Goal: Task Accomplishment & Management: Manage account settings

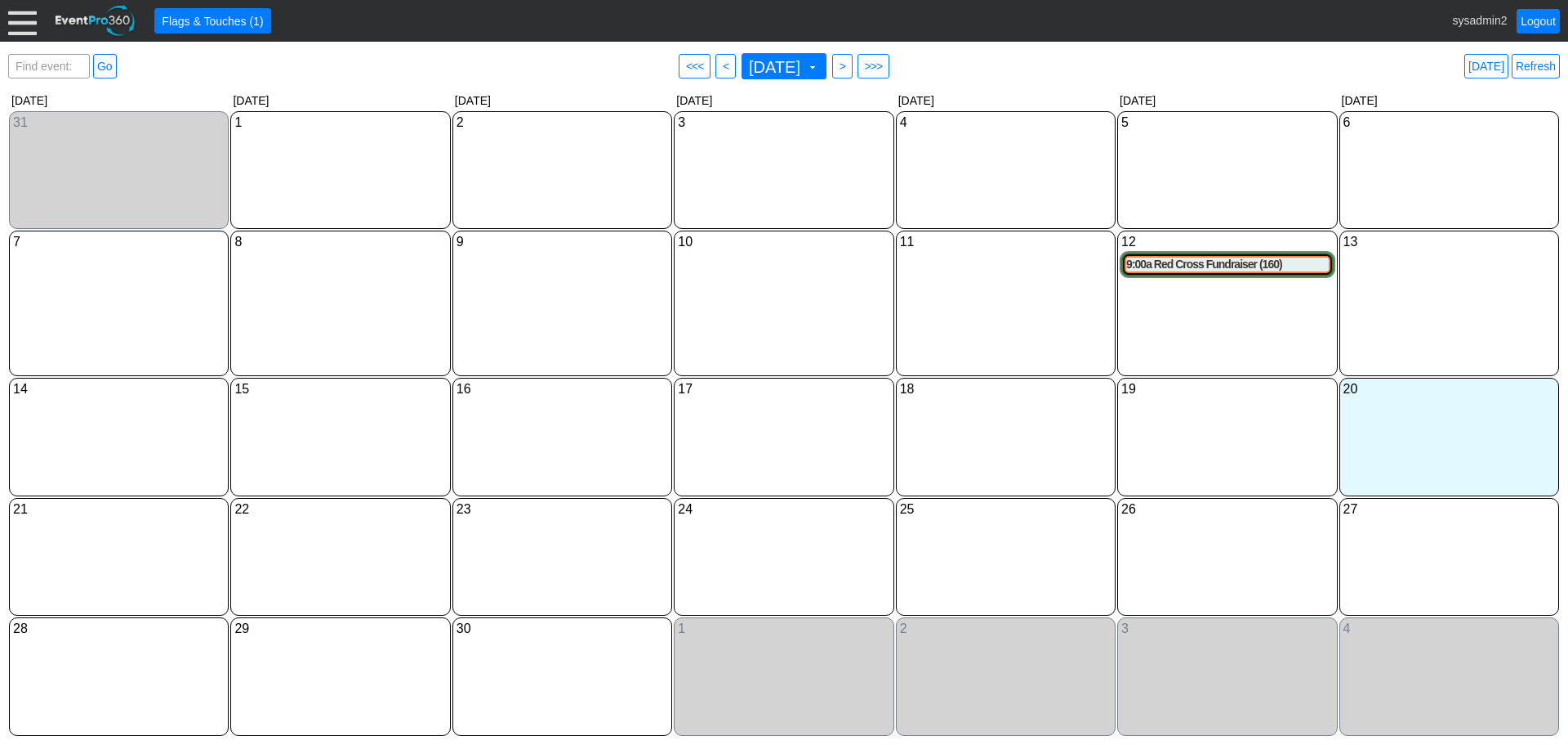
click at [22, 29] on div at bounding box center [22, 21] width 29 height 29
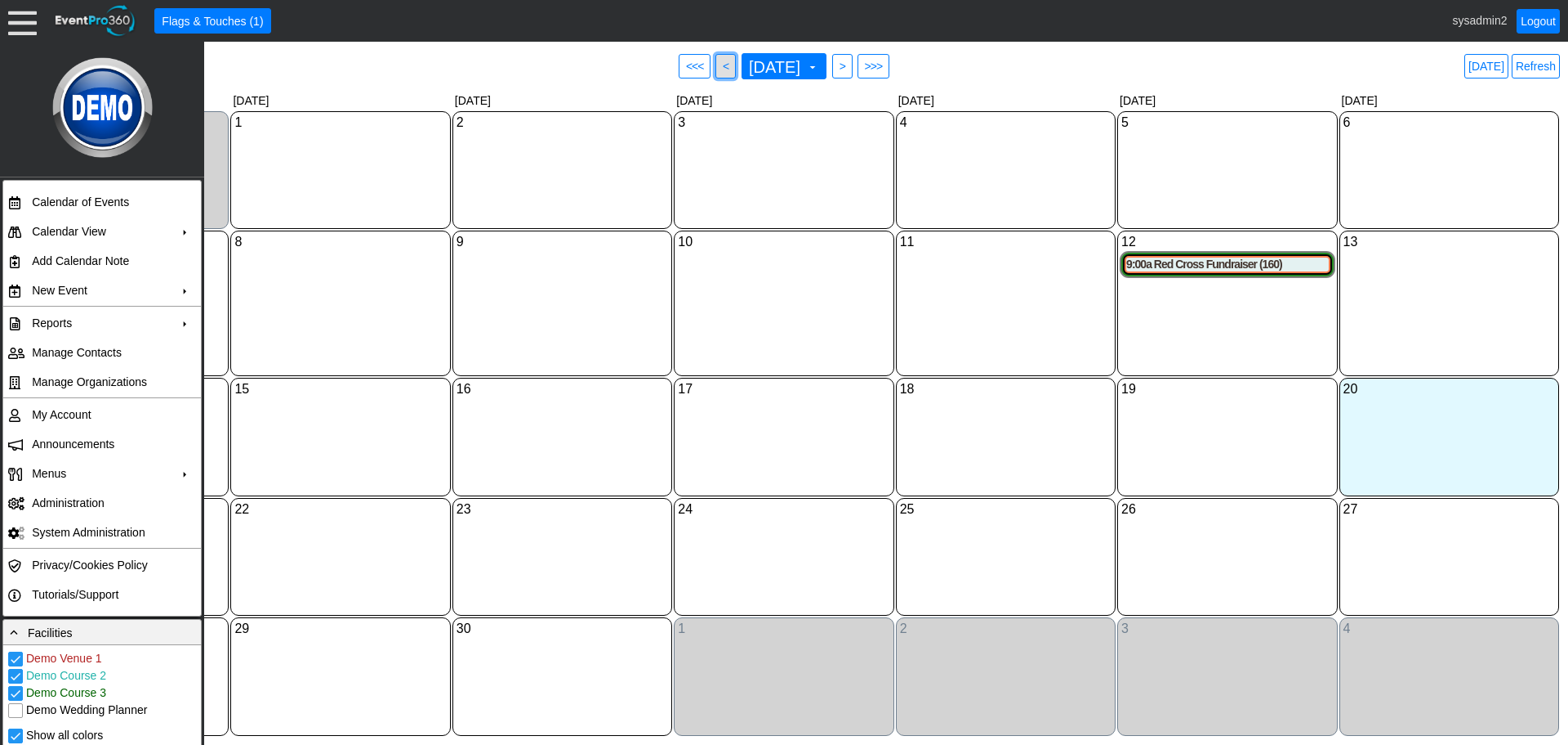
click at [720, 68] on span "<" at bounding box center [726, 66] width 12 height 17
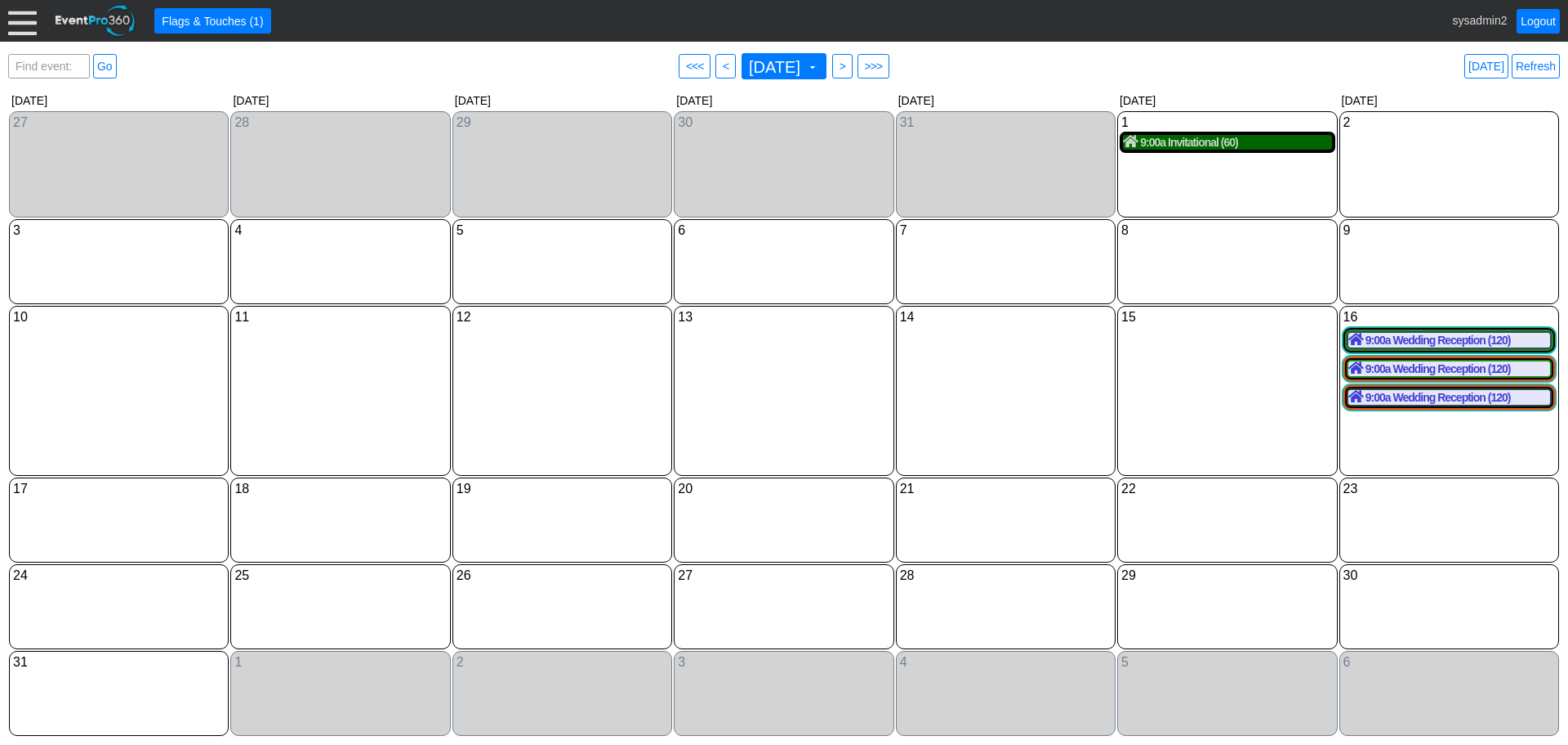
click at [1176, 150] on div "9:00a Invitational (60)" at bounding box center [1227, 142] width 208 height 15
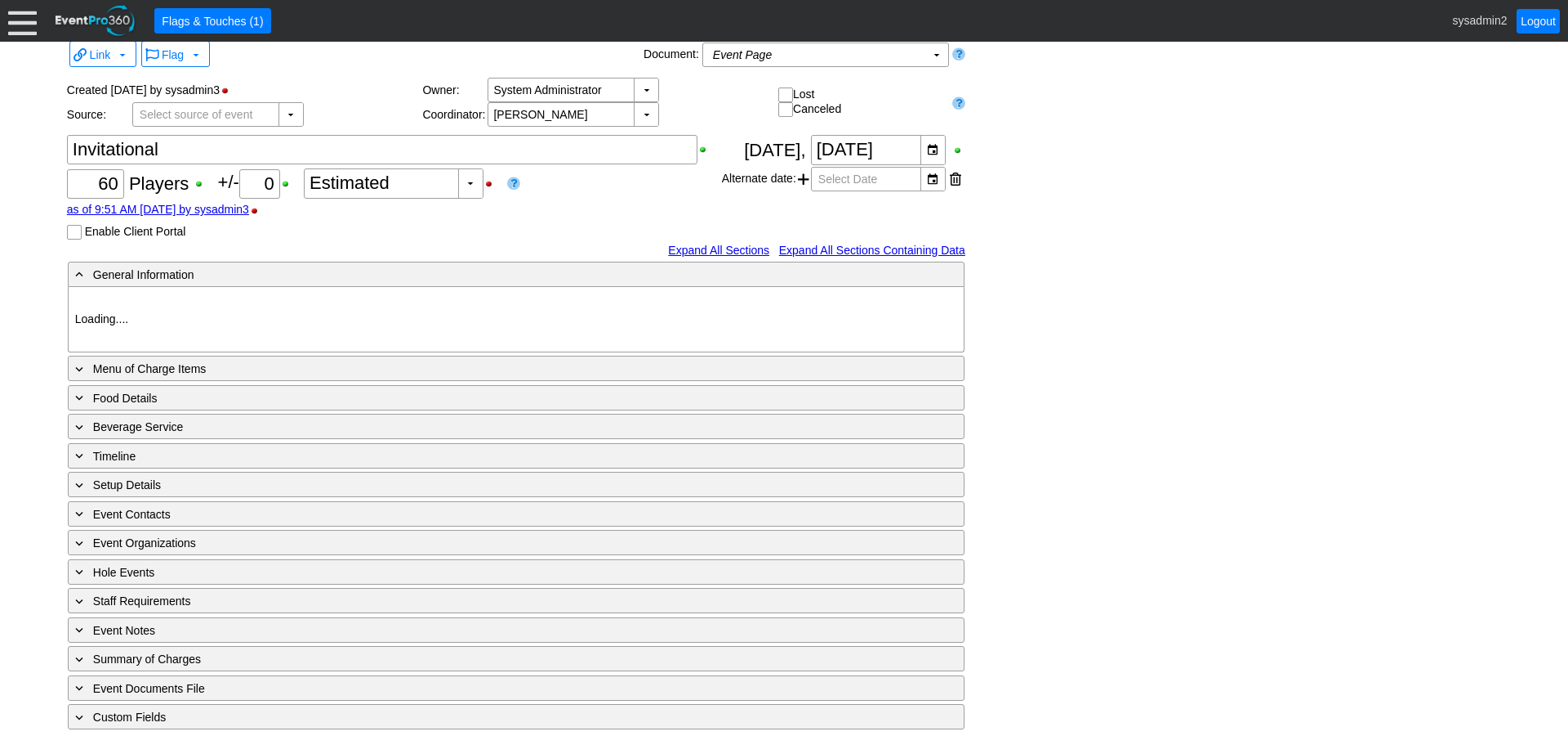
type input "Demo Venue 1"
type input "Golf Outing"
type input "Shamble"
type input "Semi Shotgun"
type input "White"
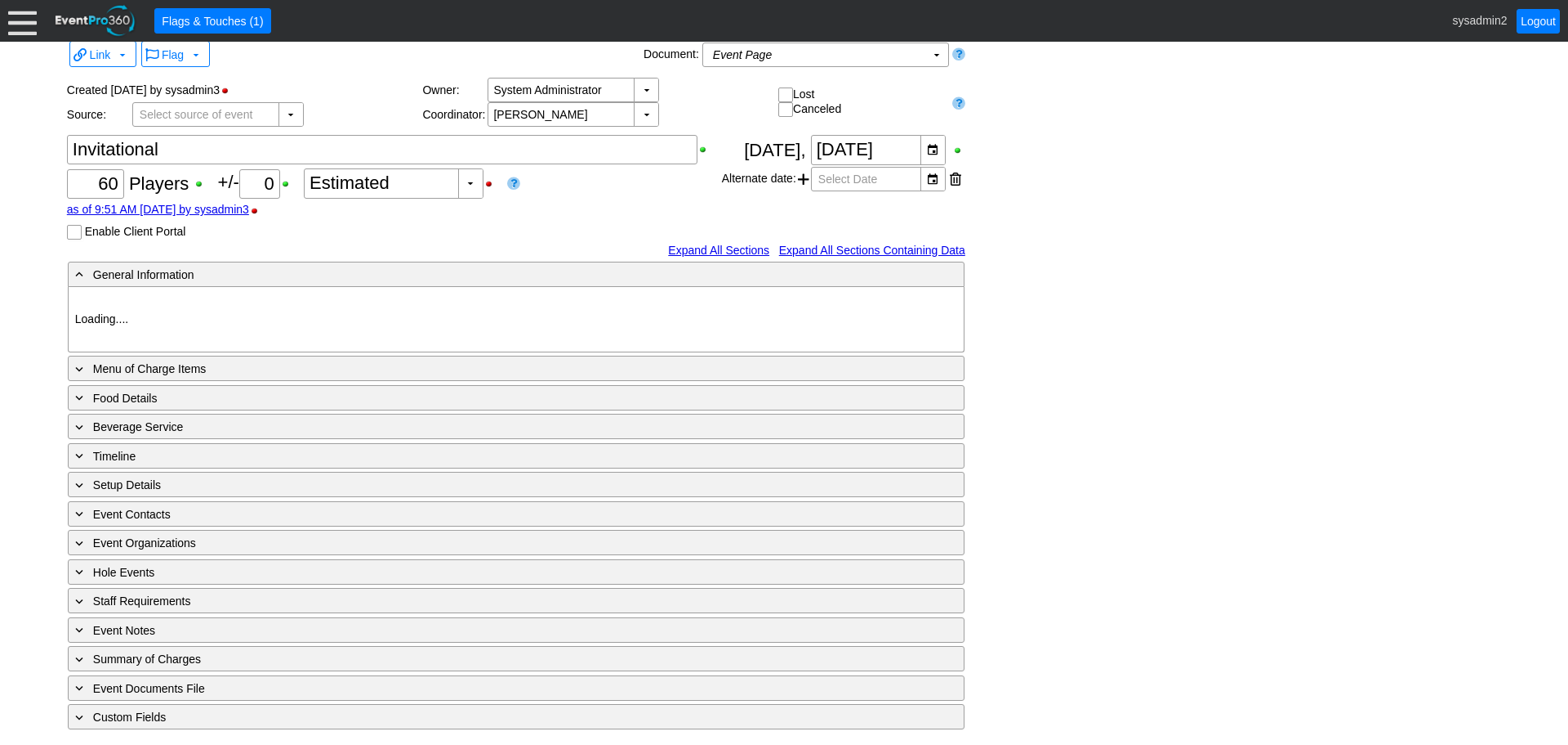
type input "Red"
type input "1018294"
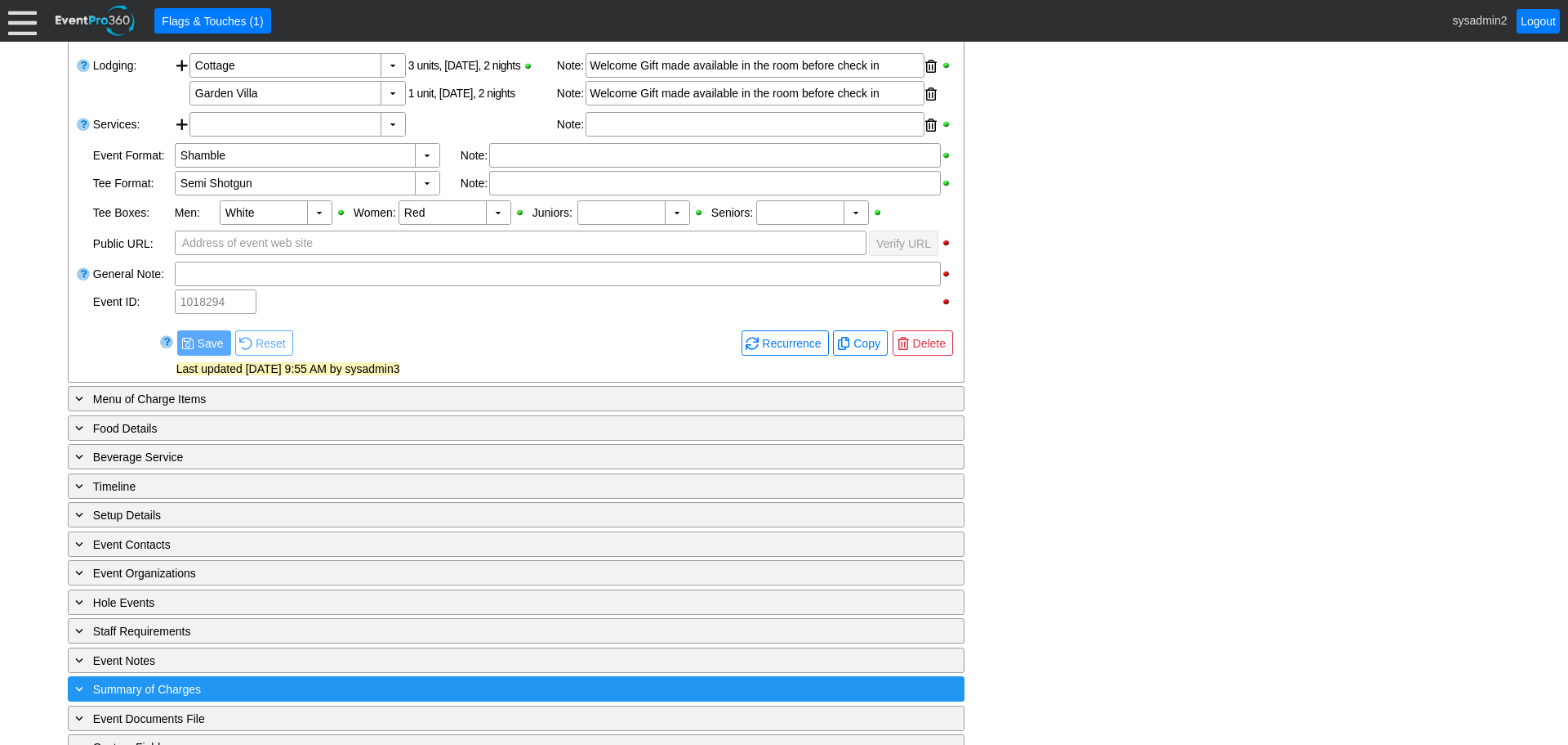
click at [212, 687] on div "+ Summary of Charges" at bounding box center [482, 688] width 821 height 19
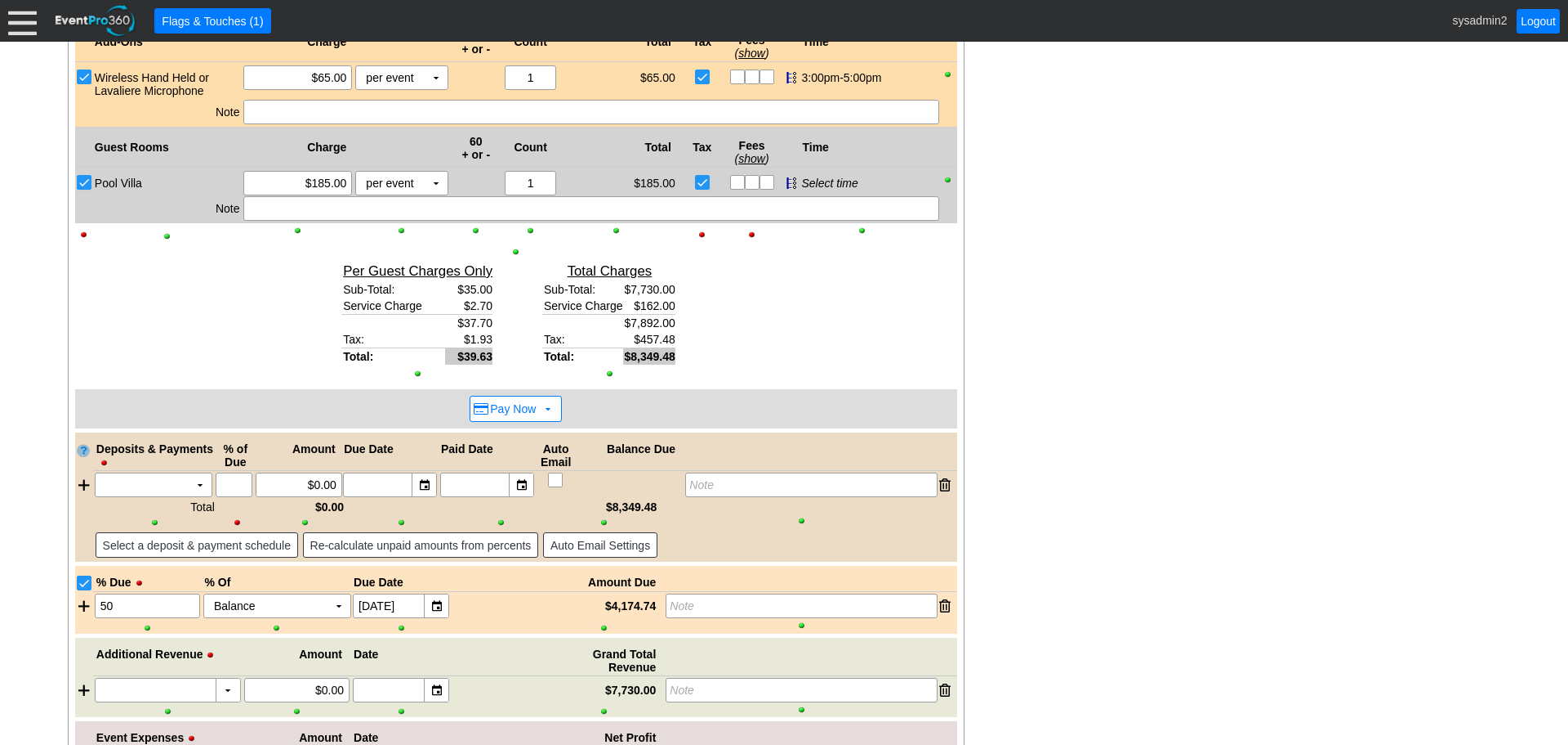
scroll to position [1641, 0]
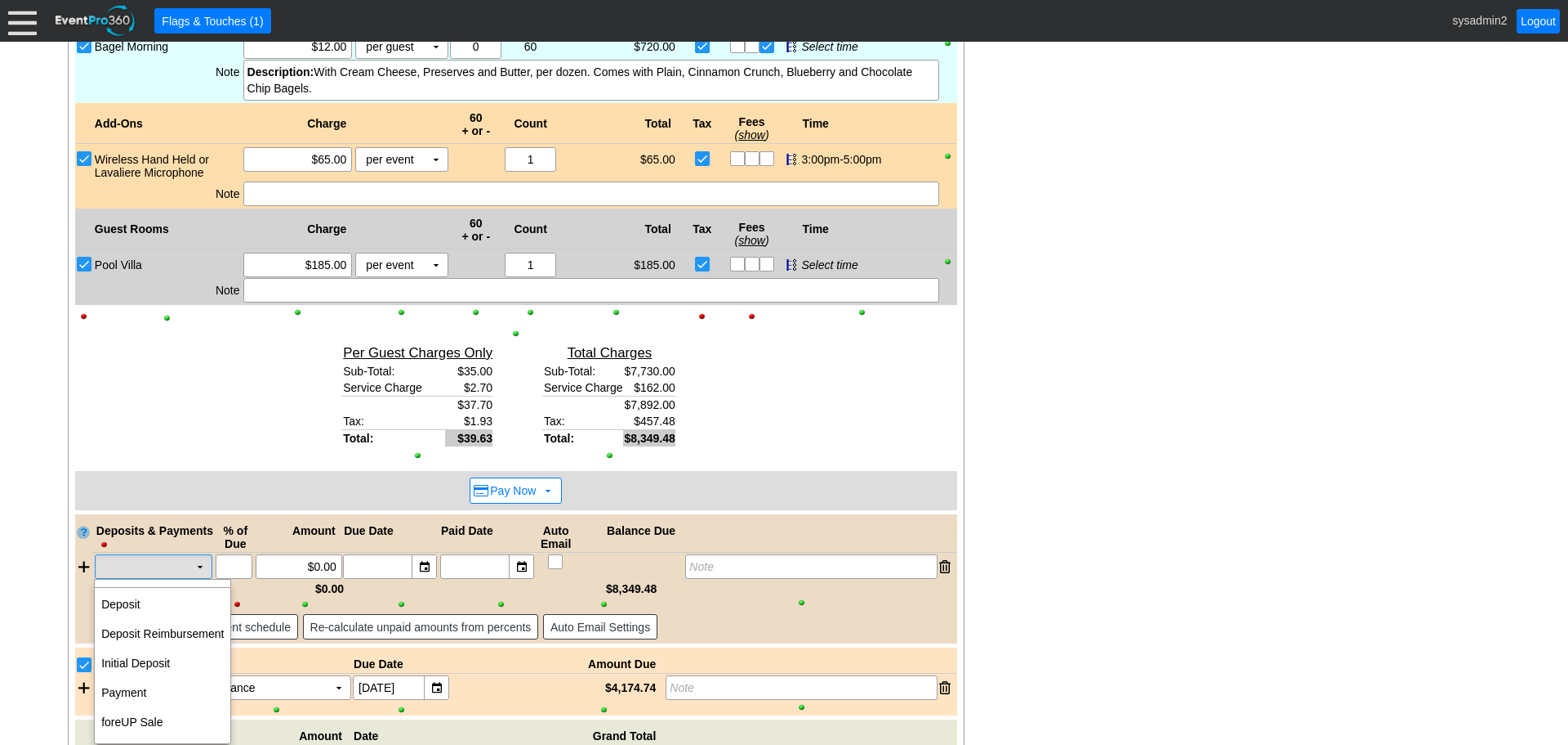
click at [197, 573] on td "▼" at bounding box center [199, 565] width 23 height 23
click at [145, 603] on td "Deposit" at bounding box center [162, 604] width 135 height 30
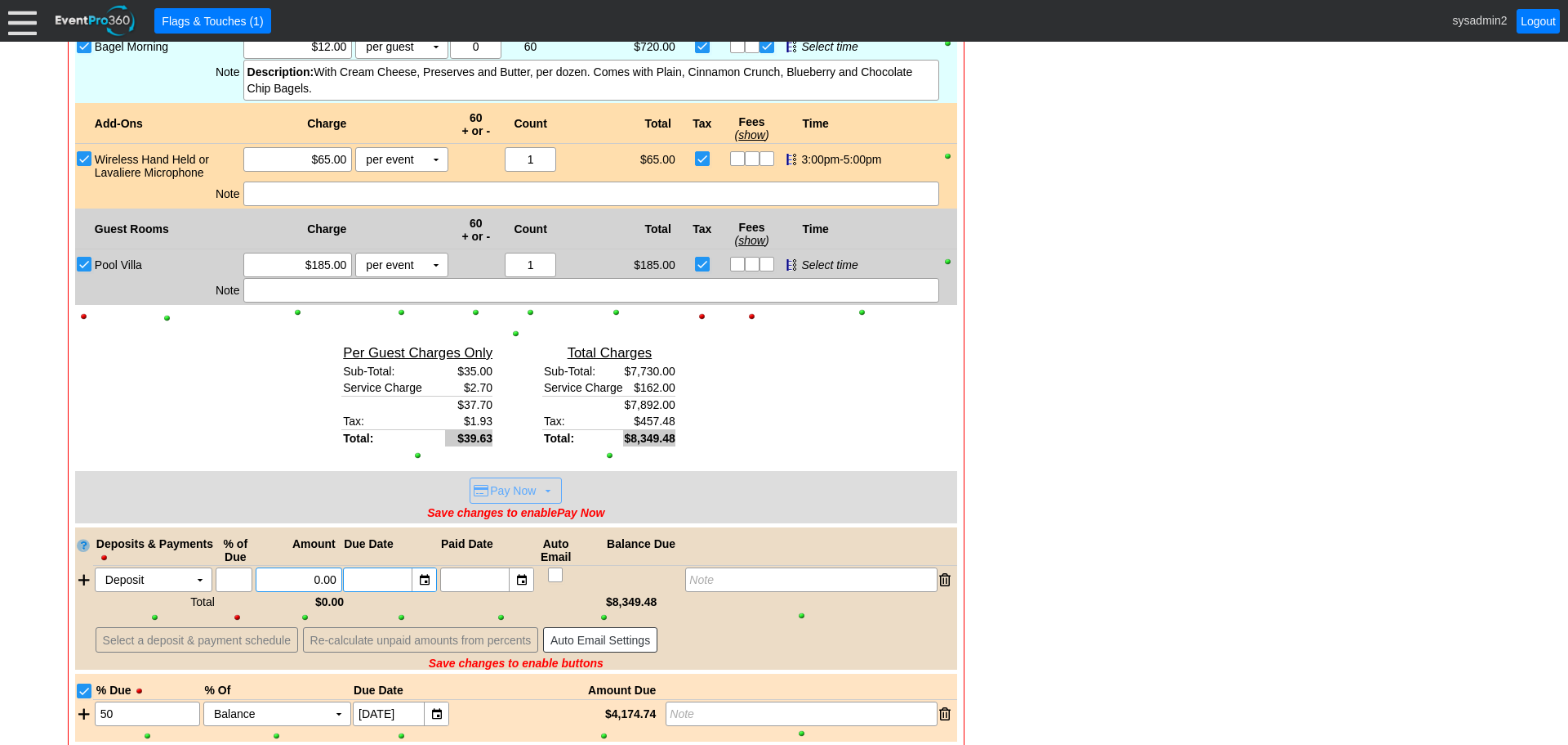
drag, startPoint x: 281, startPoint y: 585, endPoint x: 383, endPoint y: 585, distance: 102.0
click at [383, 585] on div "Deposit Χ ▼ Χ Χ 0.00 ▼ Χ ▼ Χ Note" at bounding box center [525, 579] width 864 height 25
type input "$1,000.00"
click at [428, 580] on div "▼" at bounding box center [423, 579] width 25 height 23
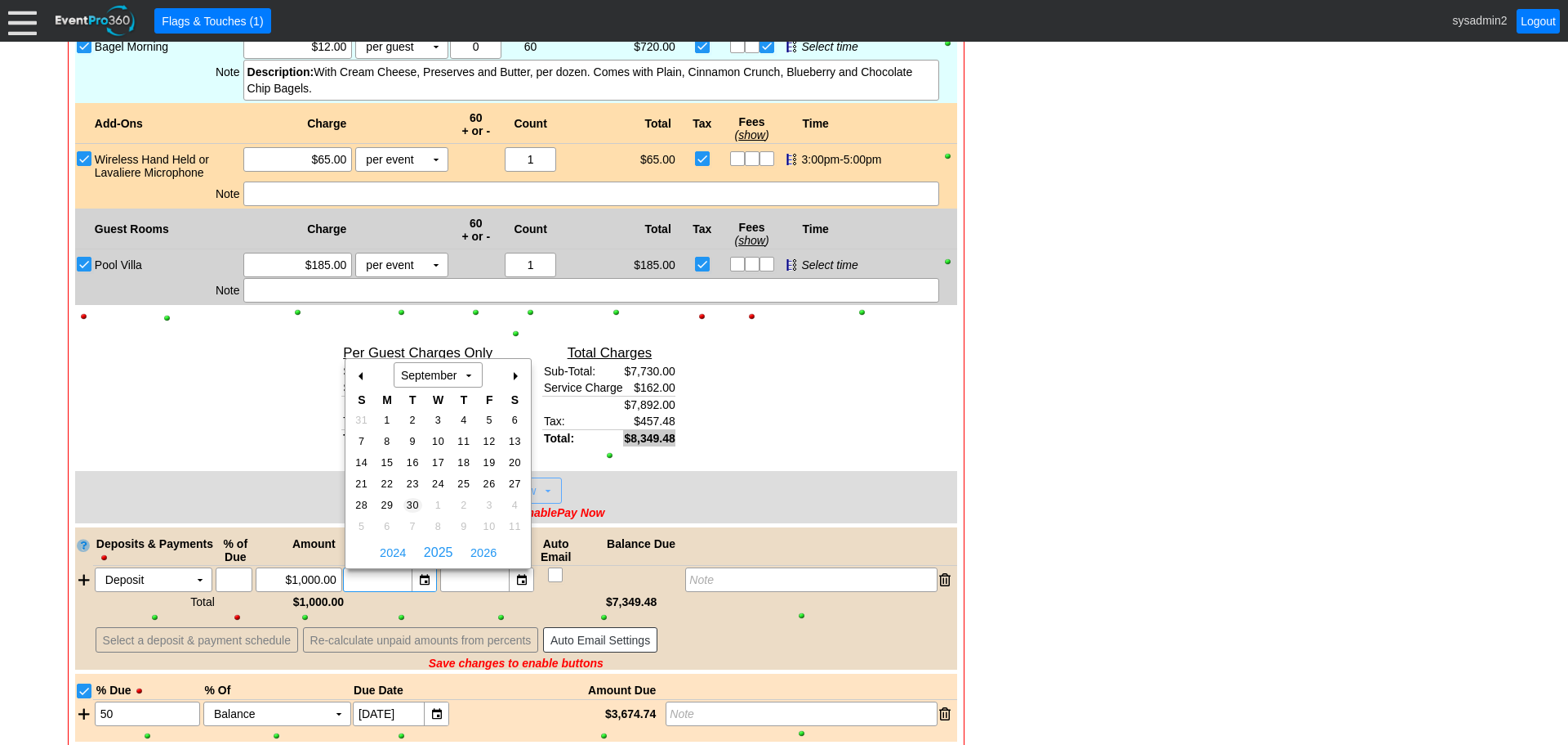
click at [408, 504] on span "30" at bounding box center [412, 504] width 19 height 15
type input "[DATE]"
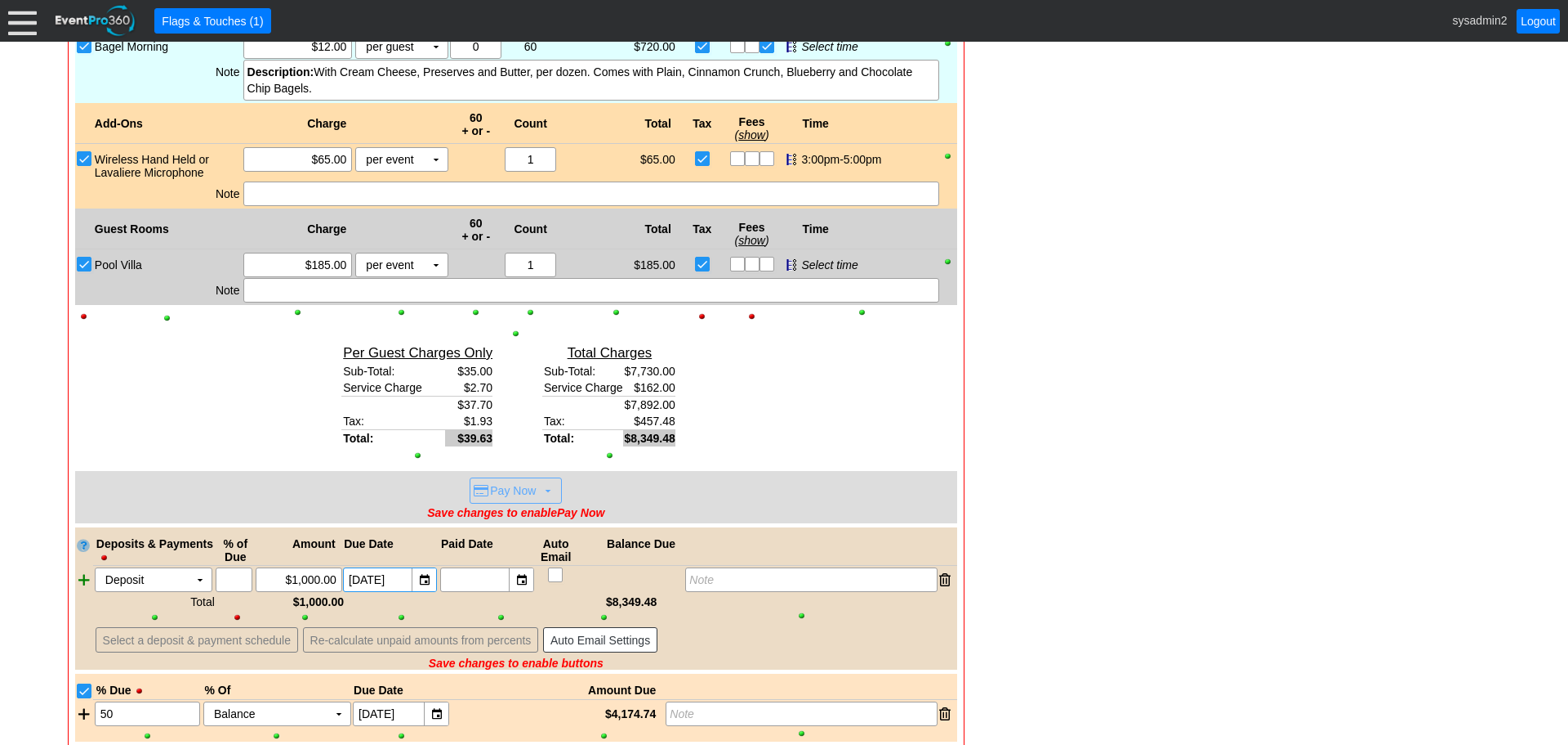
click at [80, 580] on div at bounding box center [84, 579] width 18 height 25
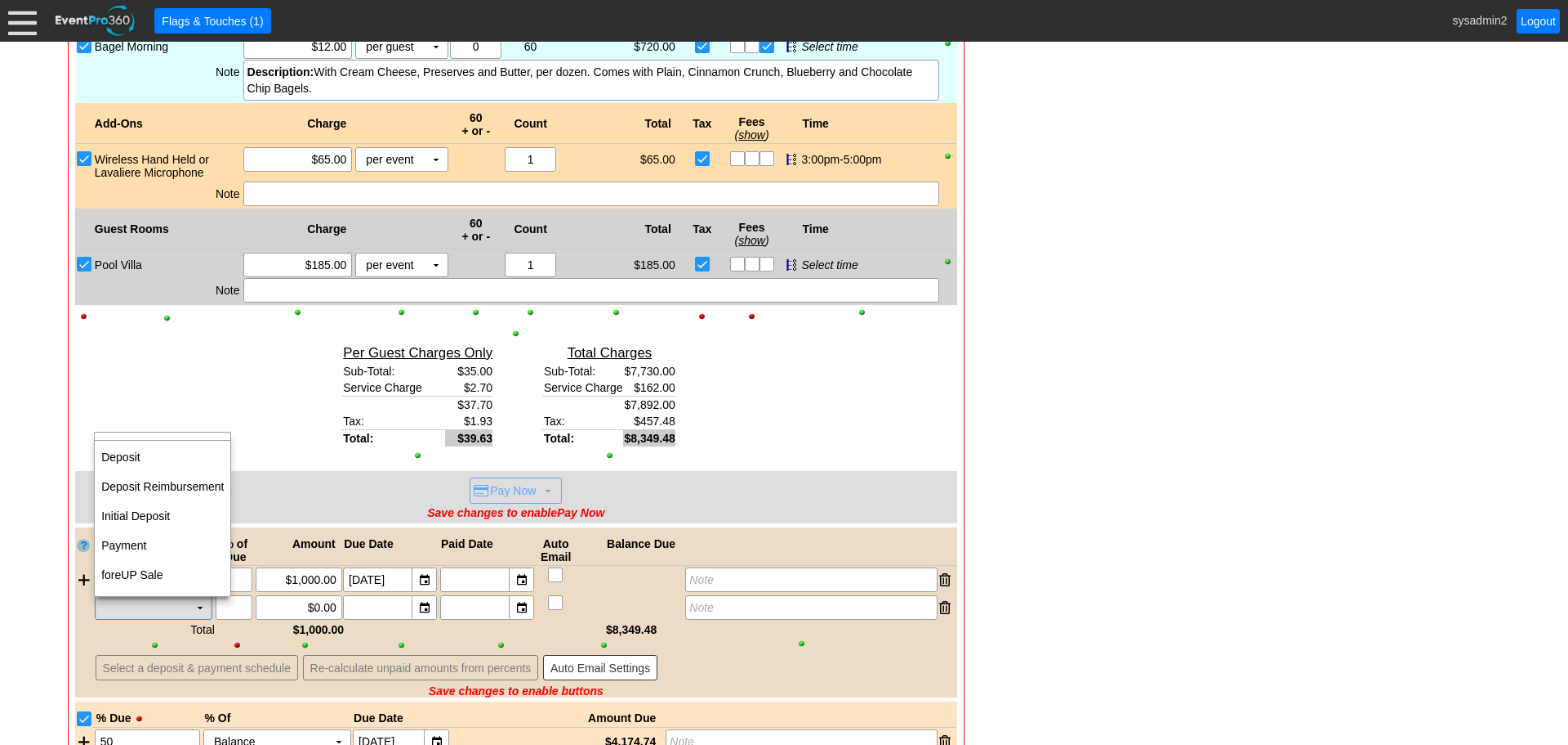
click at [198, 611] on td "▼" at bounding box center [199, 607] width 23 height 23
click at [150, 460] on td "Deposit" at bounding box center [162, 457] width 135 height 30
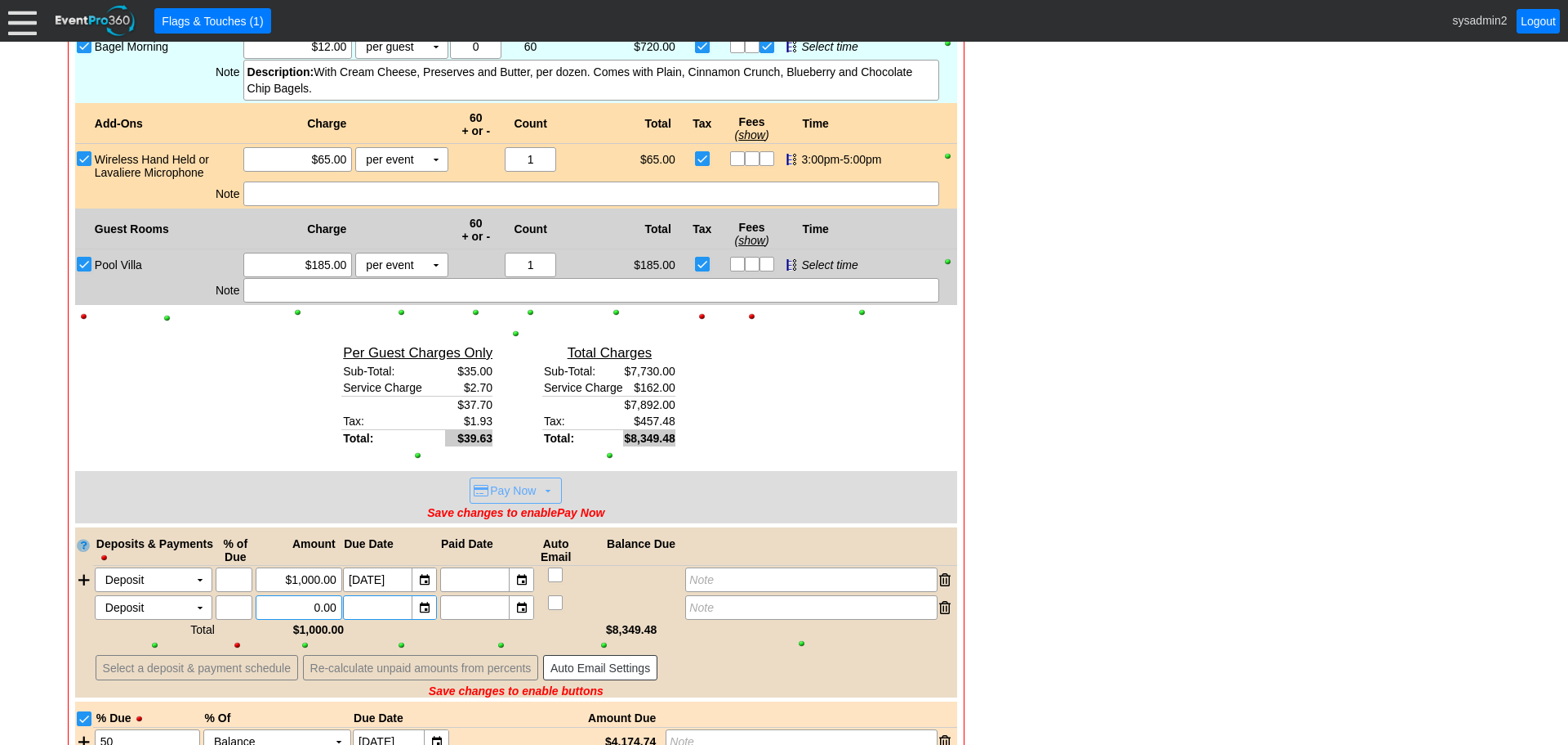
drag, startPoint x: 279, startPoint y: 607, endPoint x: 378, endPoint y: 607, distance: 99.0
click at [378, 607] on div "Deposit Χ ▼ Χ Χ 0.00 ▼ Χ ▼ Χ Note" at bounding box center [525, 607] width 864 height 25
type input "$1,000.00"
click at [423, 612] on div "▼" at bounding box center [423, 607] width 25 height 23
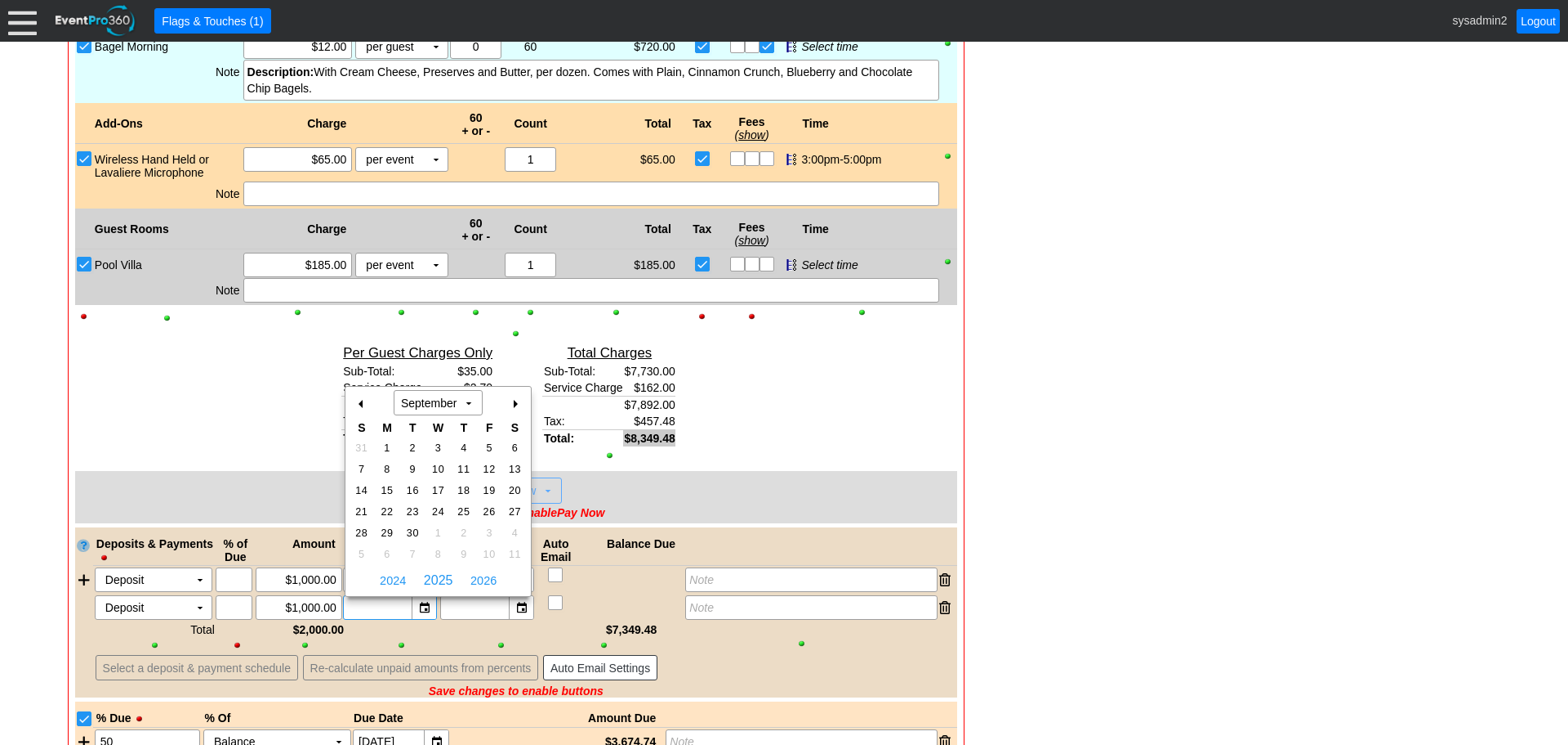
click at [519, 403] on div "+" at bounding box center [515, 404] width 27 height 28
click at [491, 531] on span "31" at bounding box center [489, 533] width 19 height 15
type input "[DATE]"
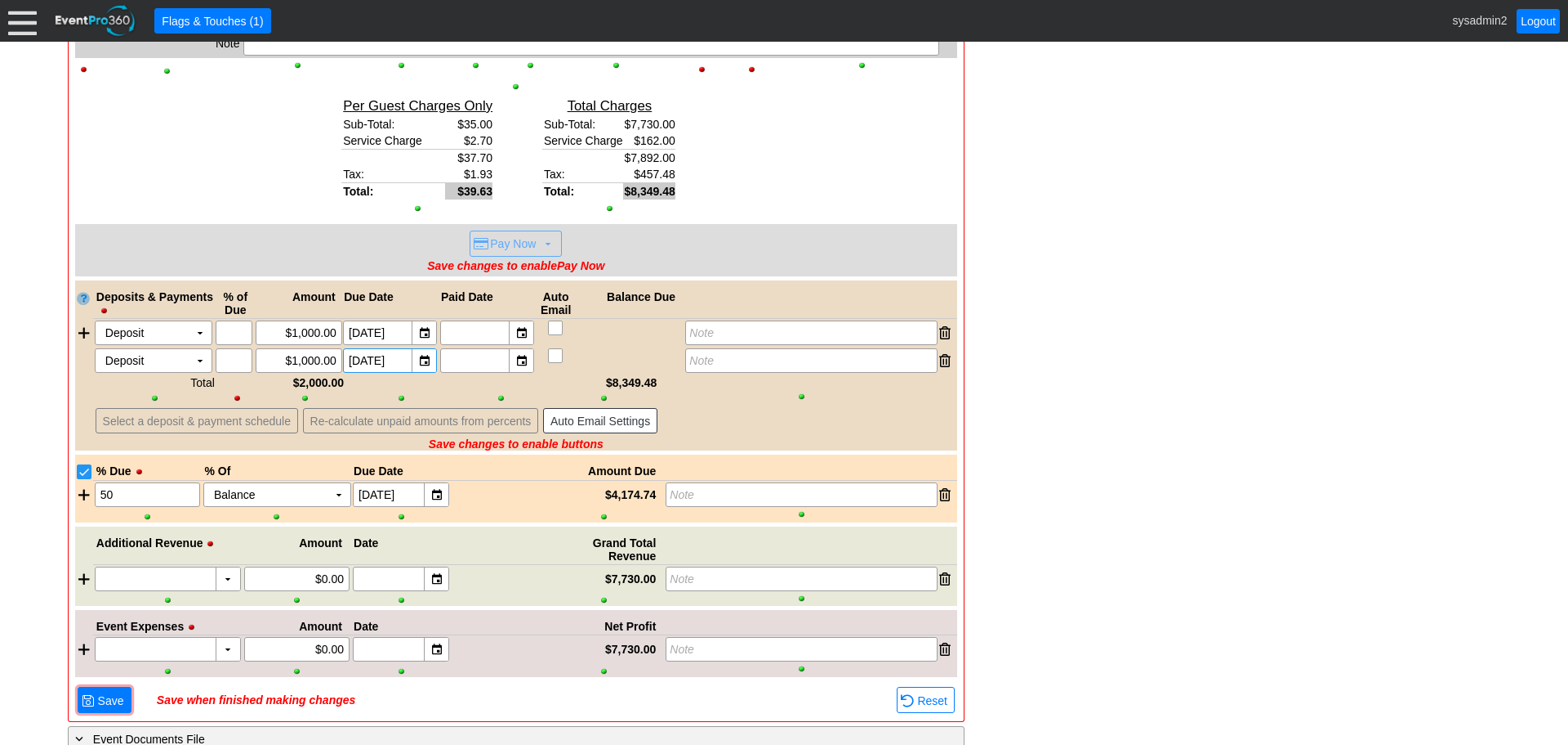
scroll to position [1940, 0]
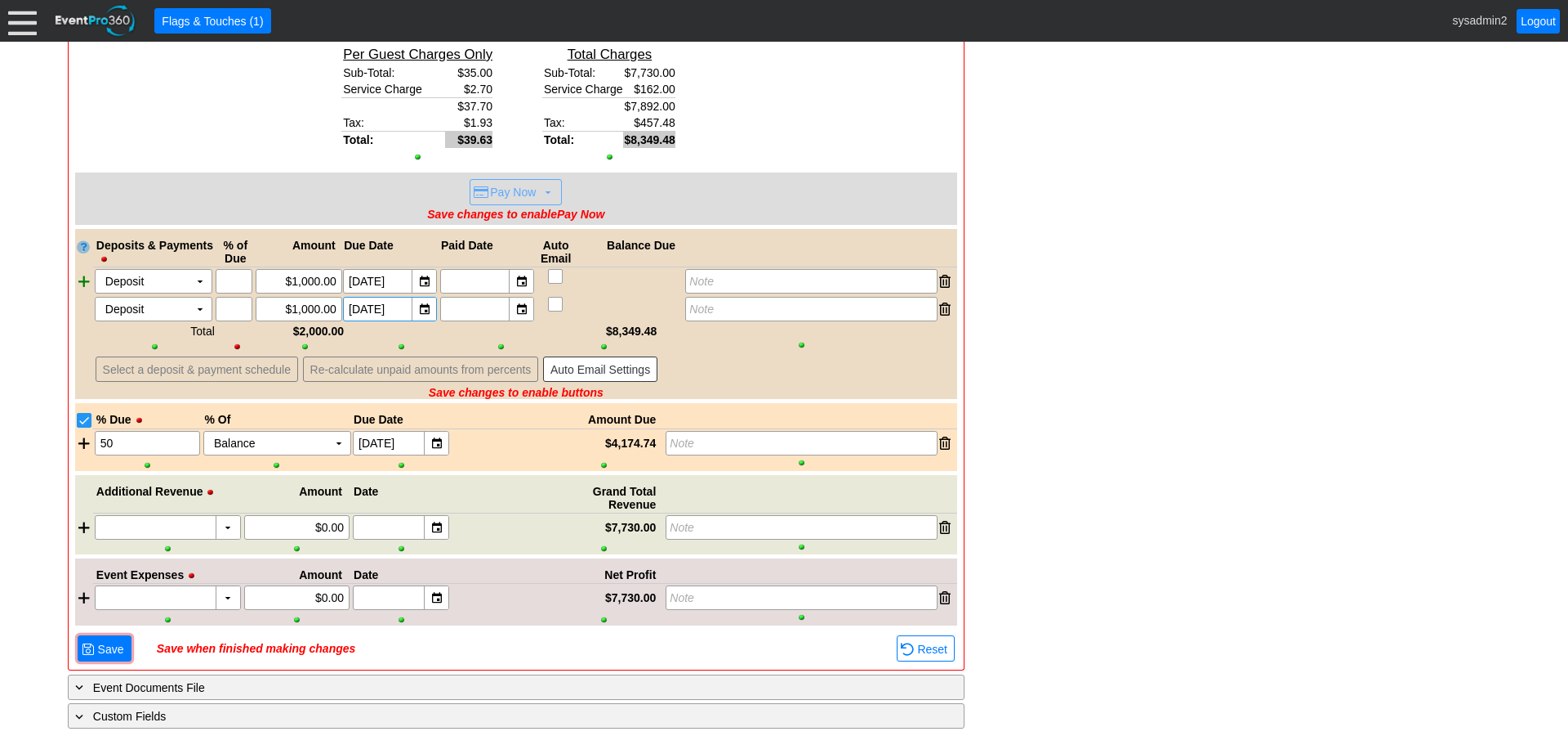
click at [80, 283] on div at bounding box center [84, 280] width 18 height 25
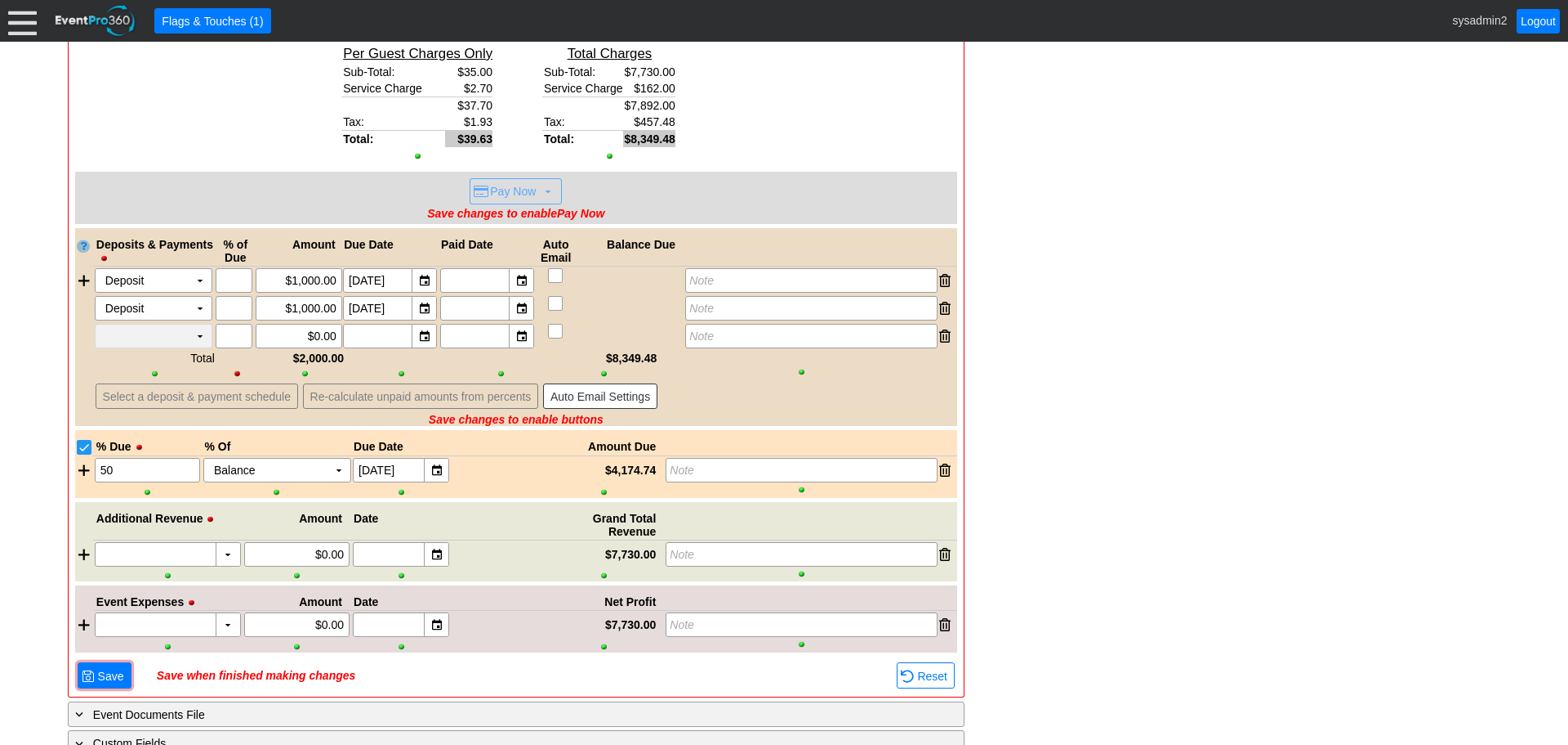
click at [196, 335] on td "▼" at bounding box center [199, 335] width 23 height 23
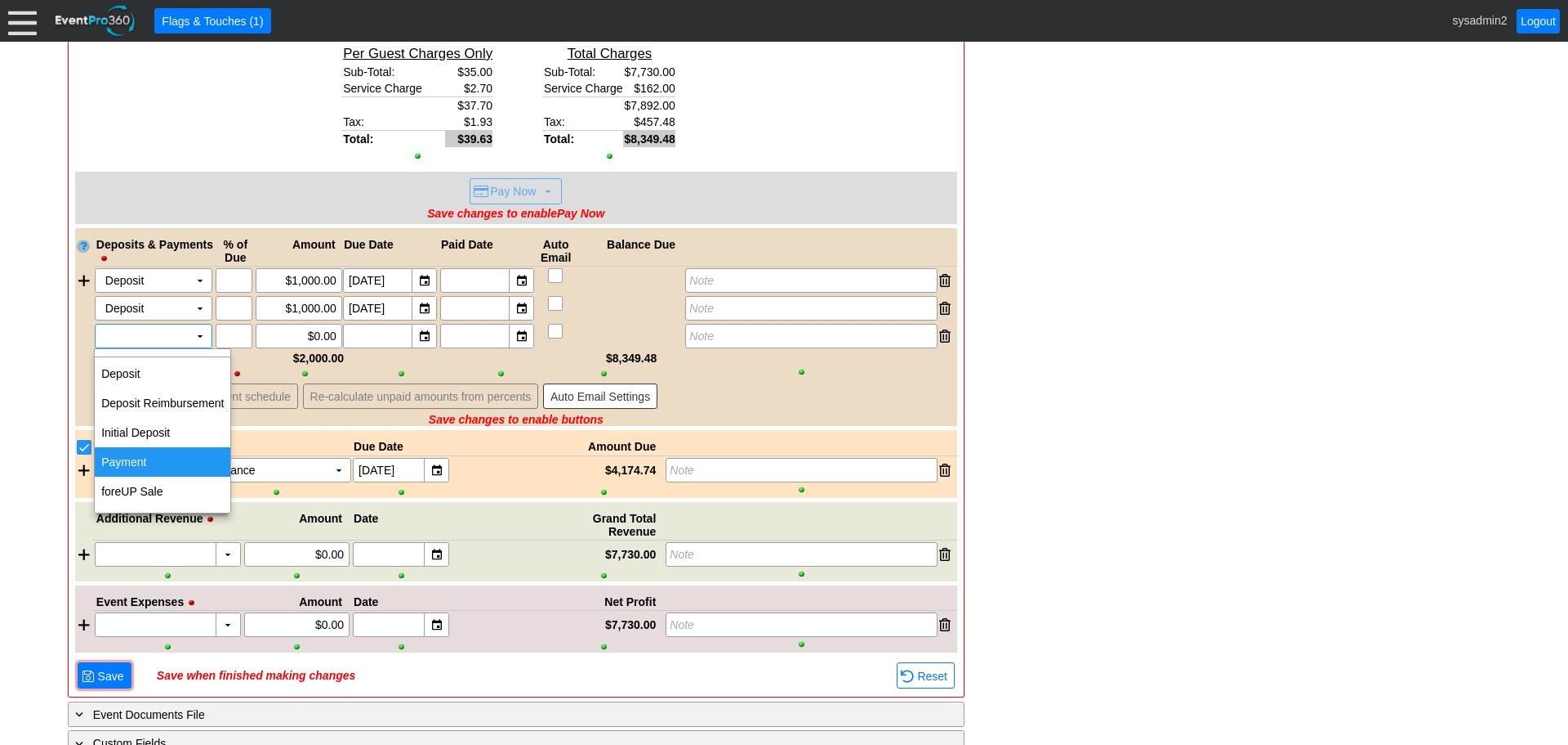
click at [148, 464] on td "Payment" at bounding box center [162, 462] width 135 height 30
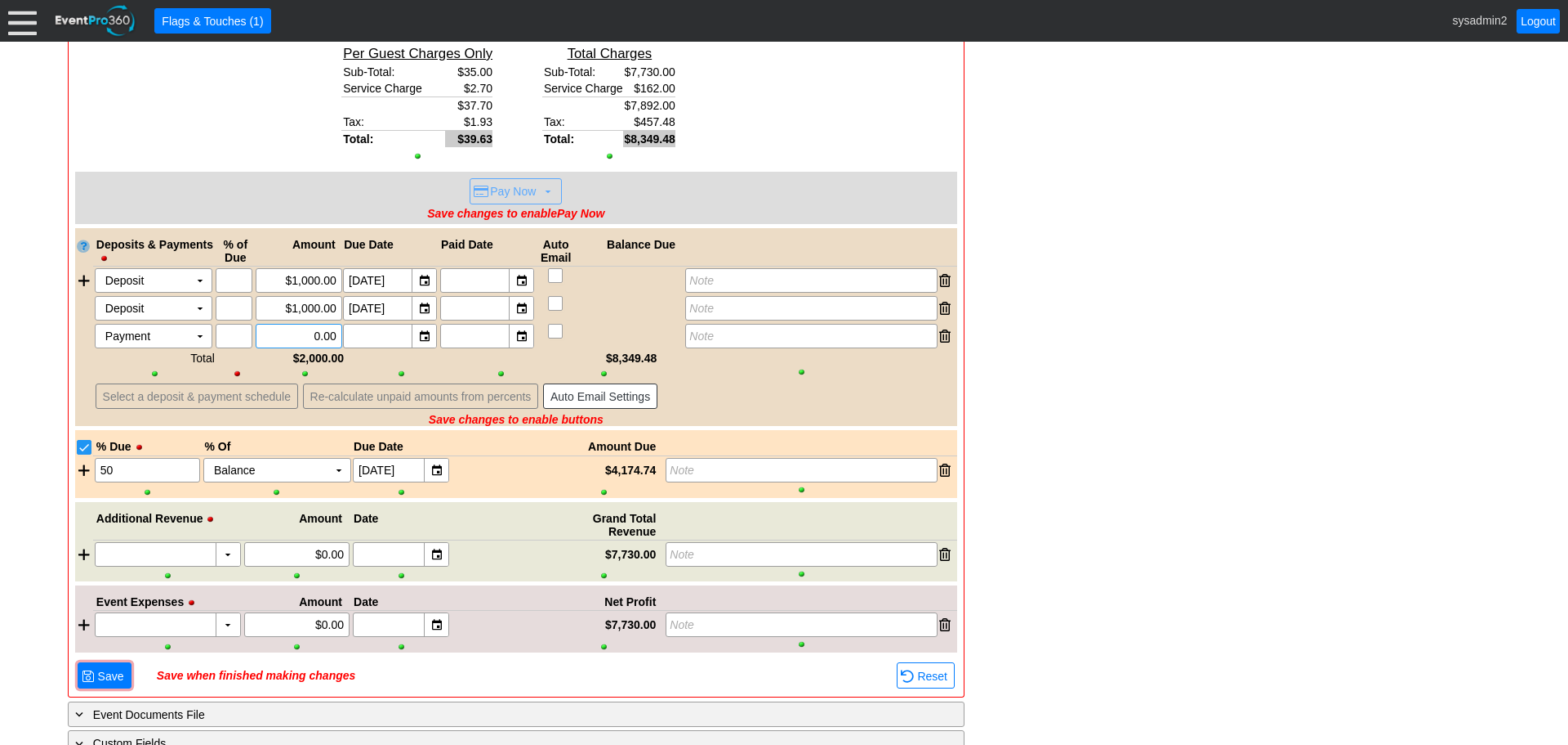
click at [281, 336] on input "0.00" at bounding box center [299, 335] width 75 height 23
type input "$0.00"
click at [229, 336] on input "text" at bounding box center [234, 335] width 26 height 23
type input "100"
type input "$0.00"
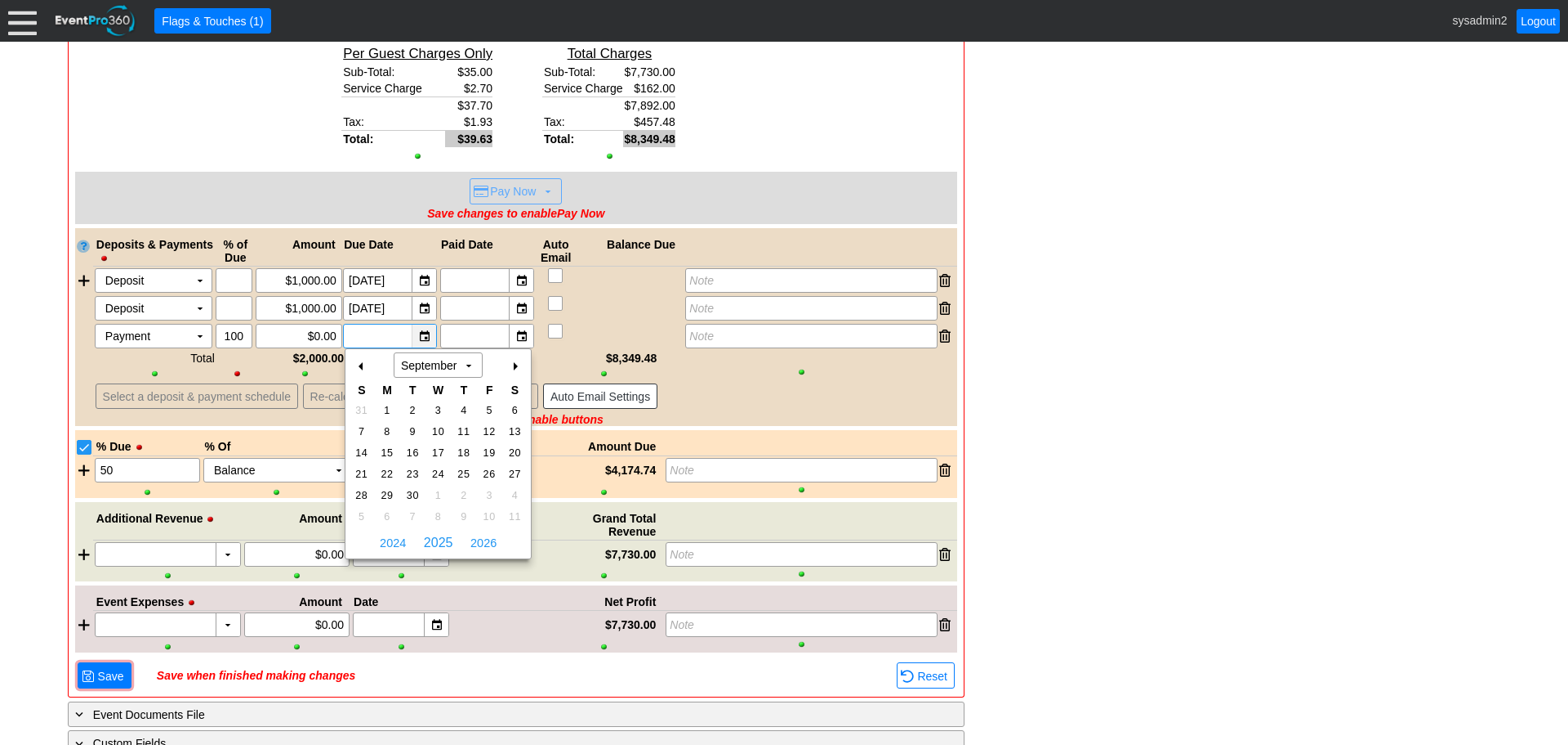
click at [429, 331] on div "▼" at bounding box center [423, 335] width 25 height 23
click at [517, 366] on div "+" at bounding box center [515, 366] width 27 height 28
click at [361, 514] on span "30" at bounding box center [361, 516] width 19 height 15
type input "[DATE]"
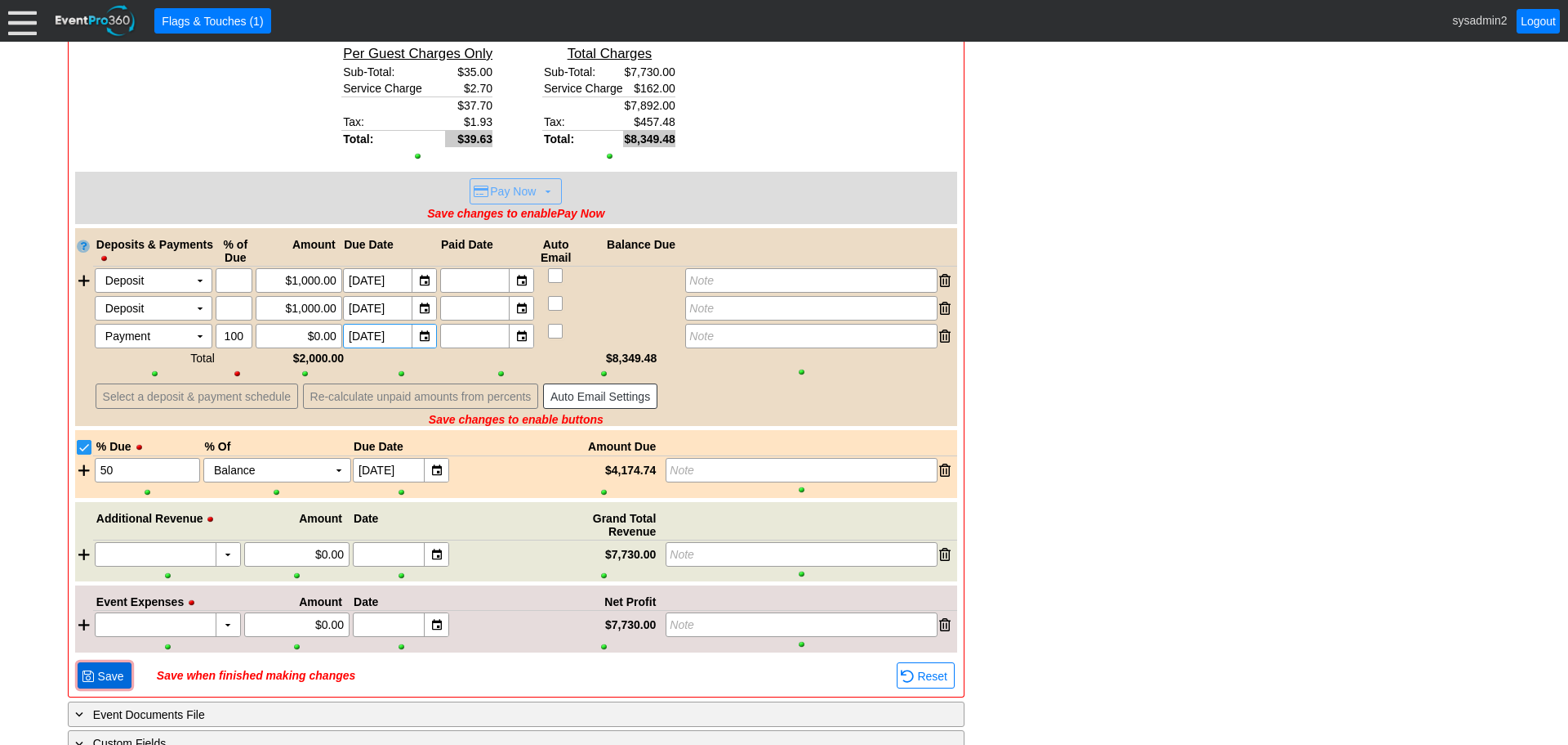
click at [102, 688] on span "● Save" at bounding box center [105, 675] width 54 height 26
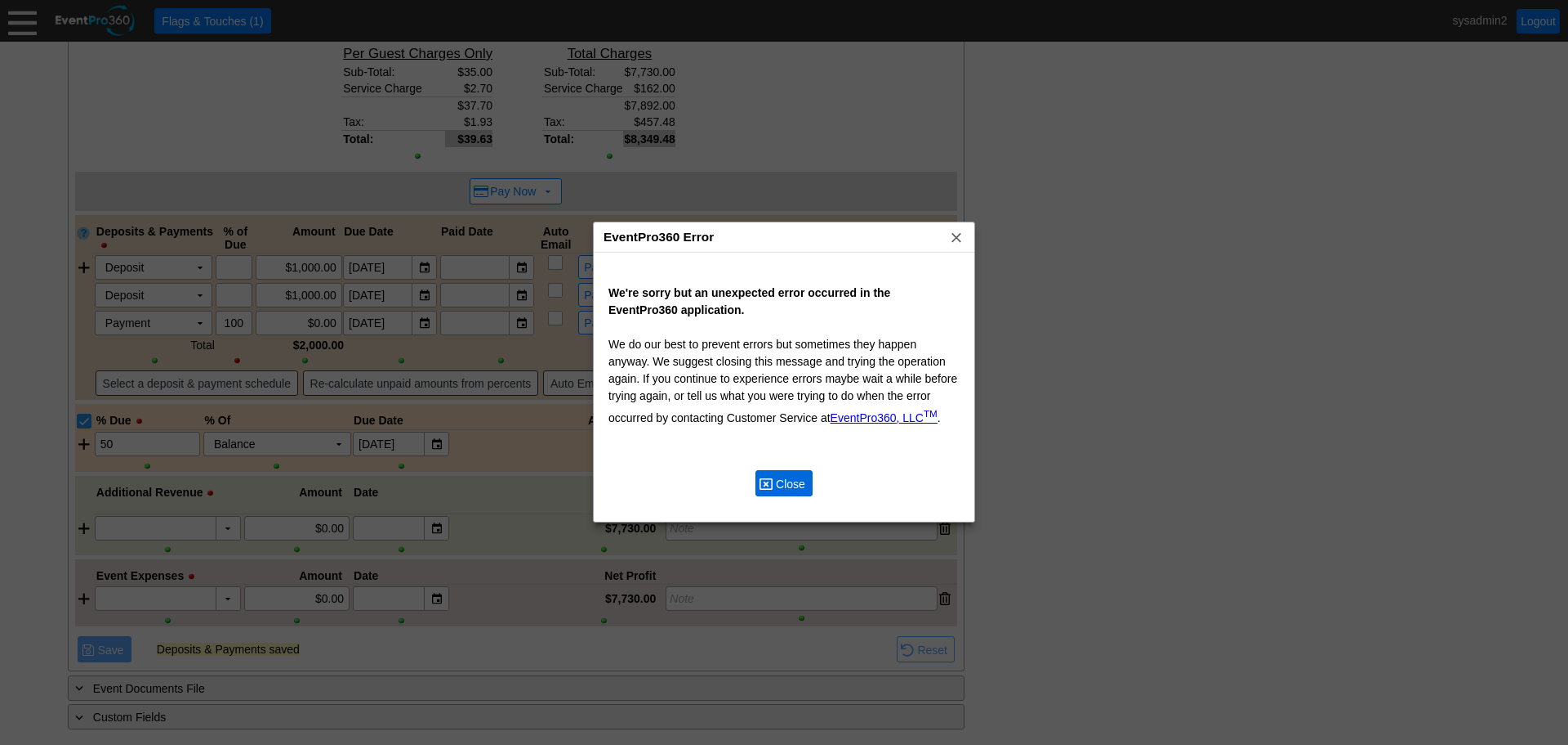
click at [798, 483] on span "Close" at bounding box center [791, 484] width 36 height 17
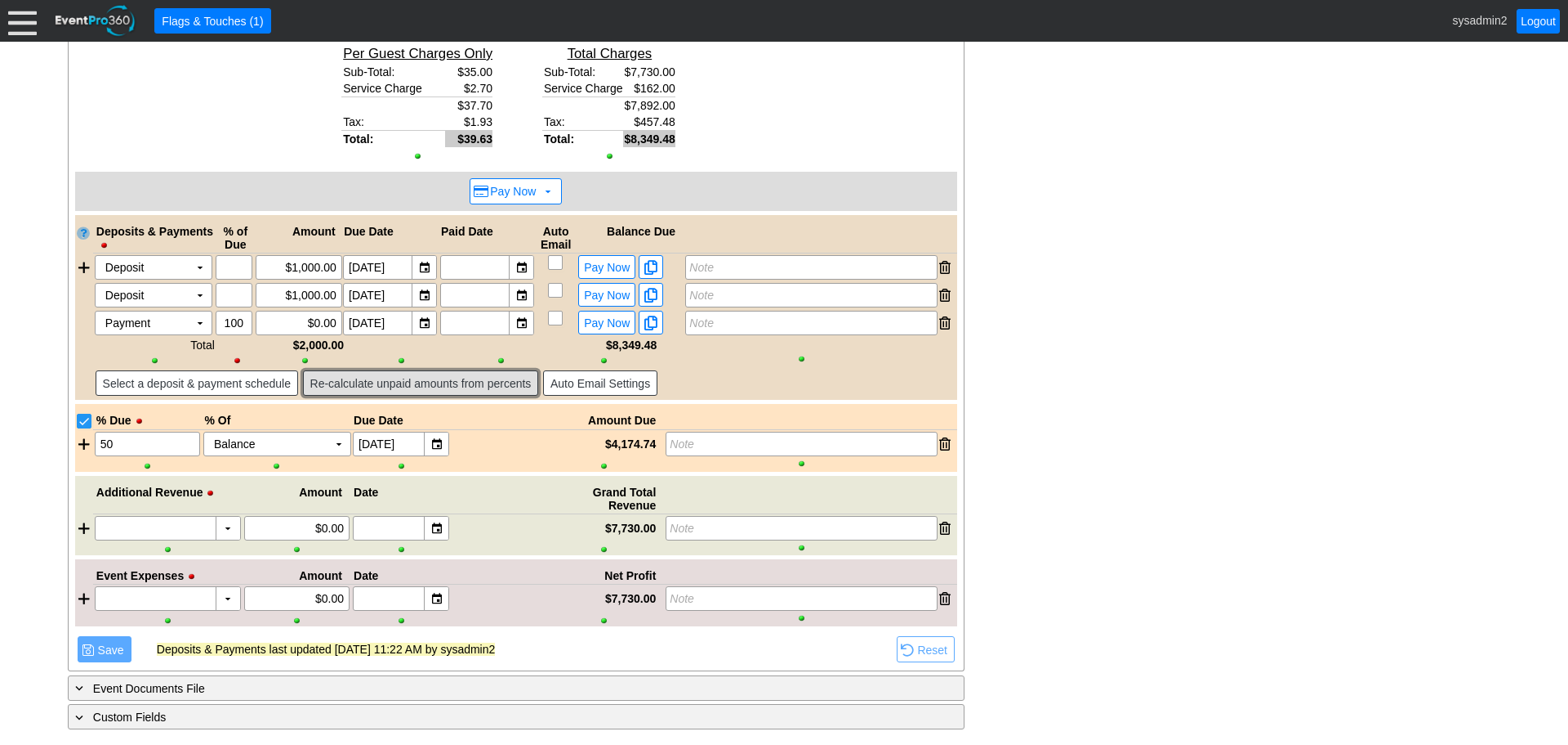
click at [361, 384] on span "Re-calculate unpaid amounts from percents" at bounding box center [420, 383] width 228 height 17
type input "$6,349.48"
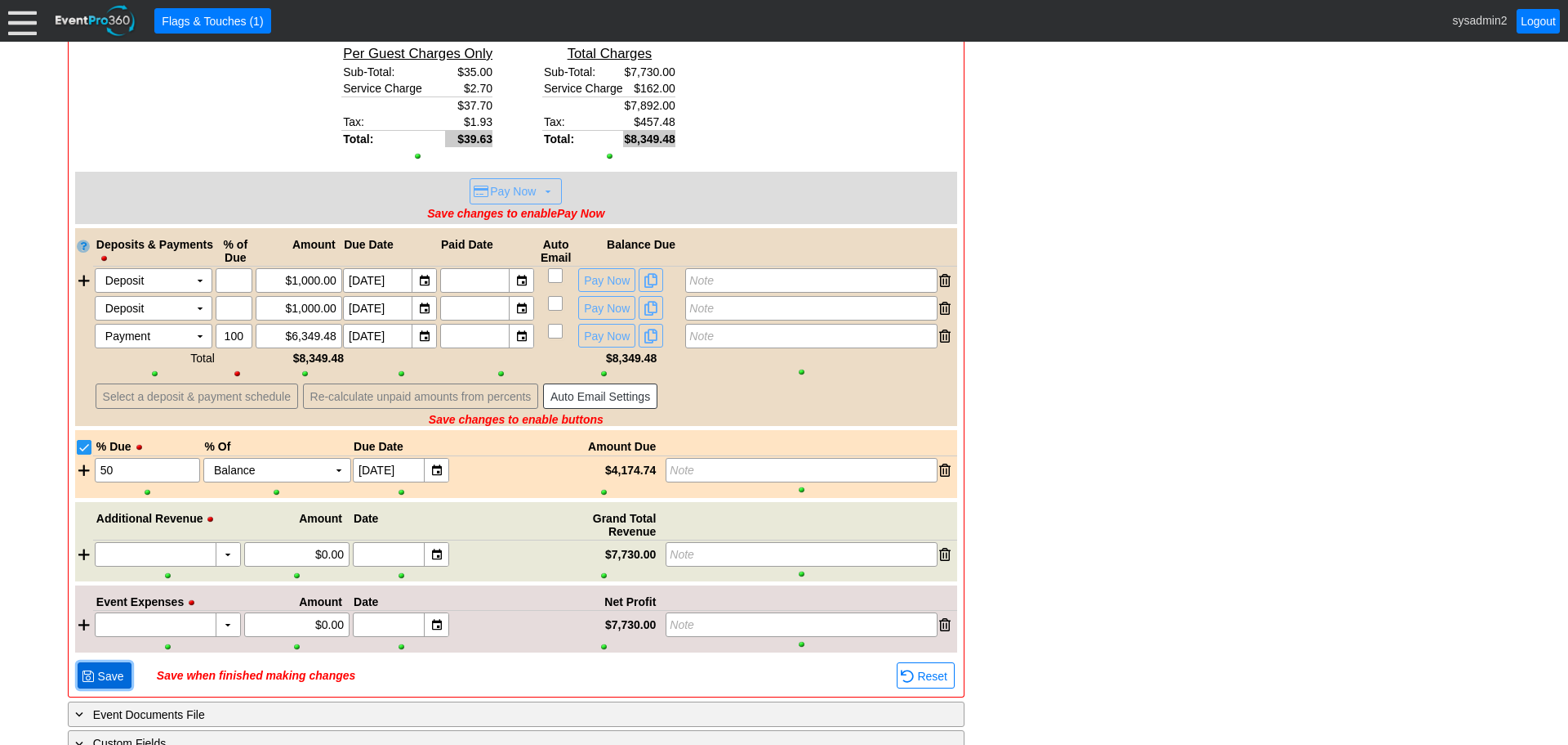
click at [86, 673] on span at bounding box center [88, 675] width 13 height 13
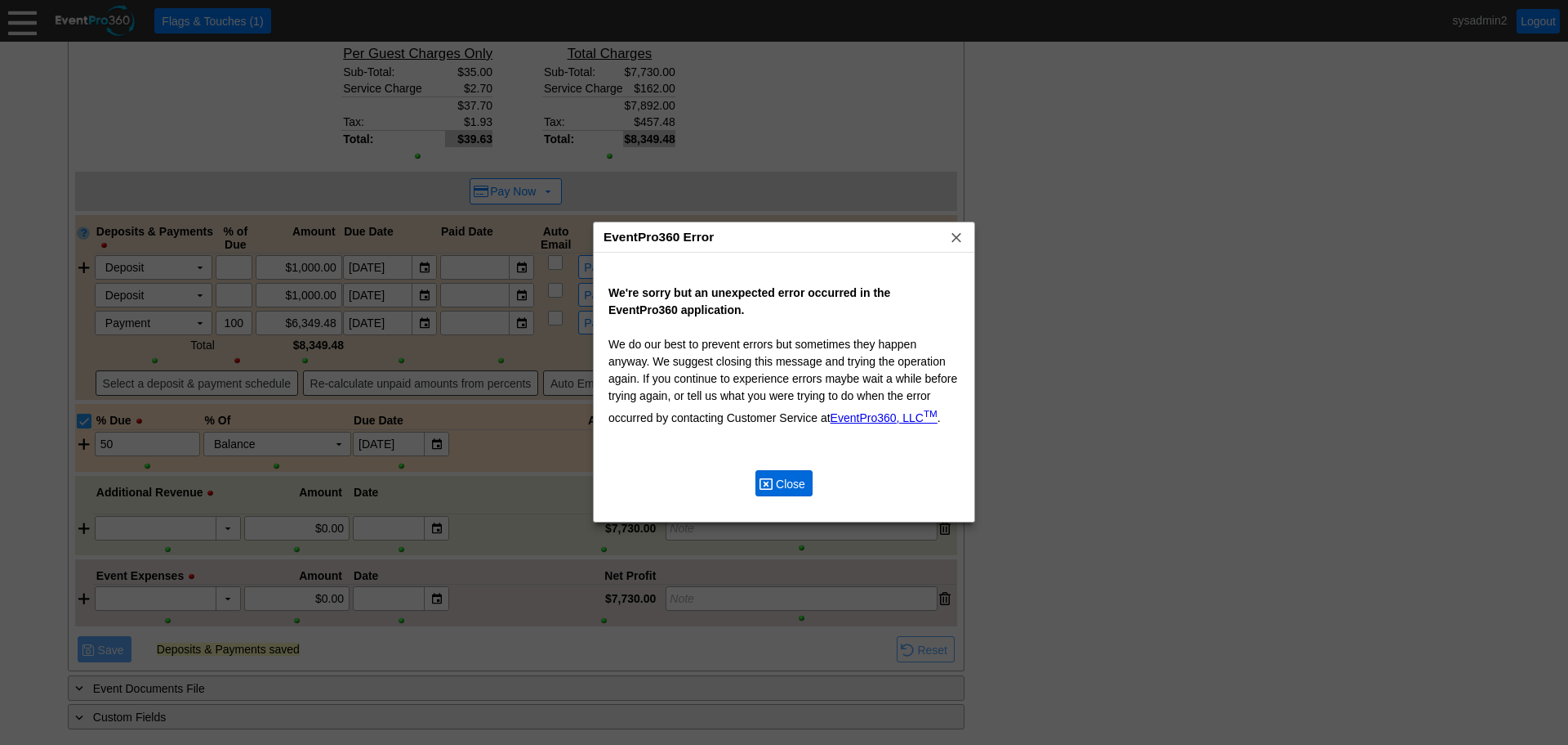
click at [780, 483] on span "Close" at bounding box center [791, 484] width 36 height 17
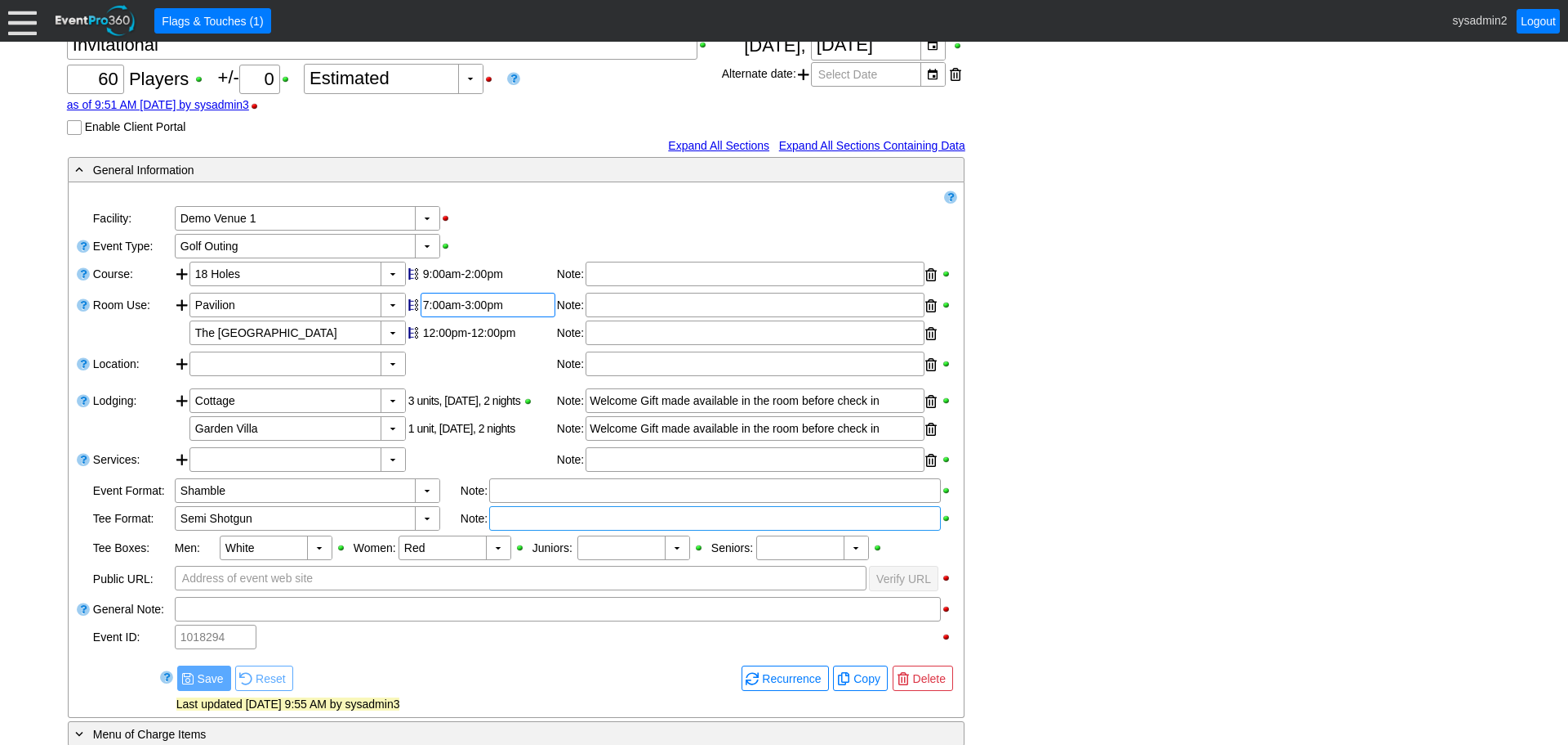
scroll to position [0, 0]
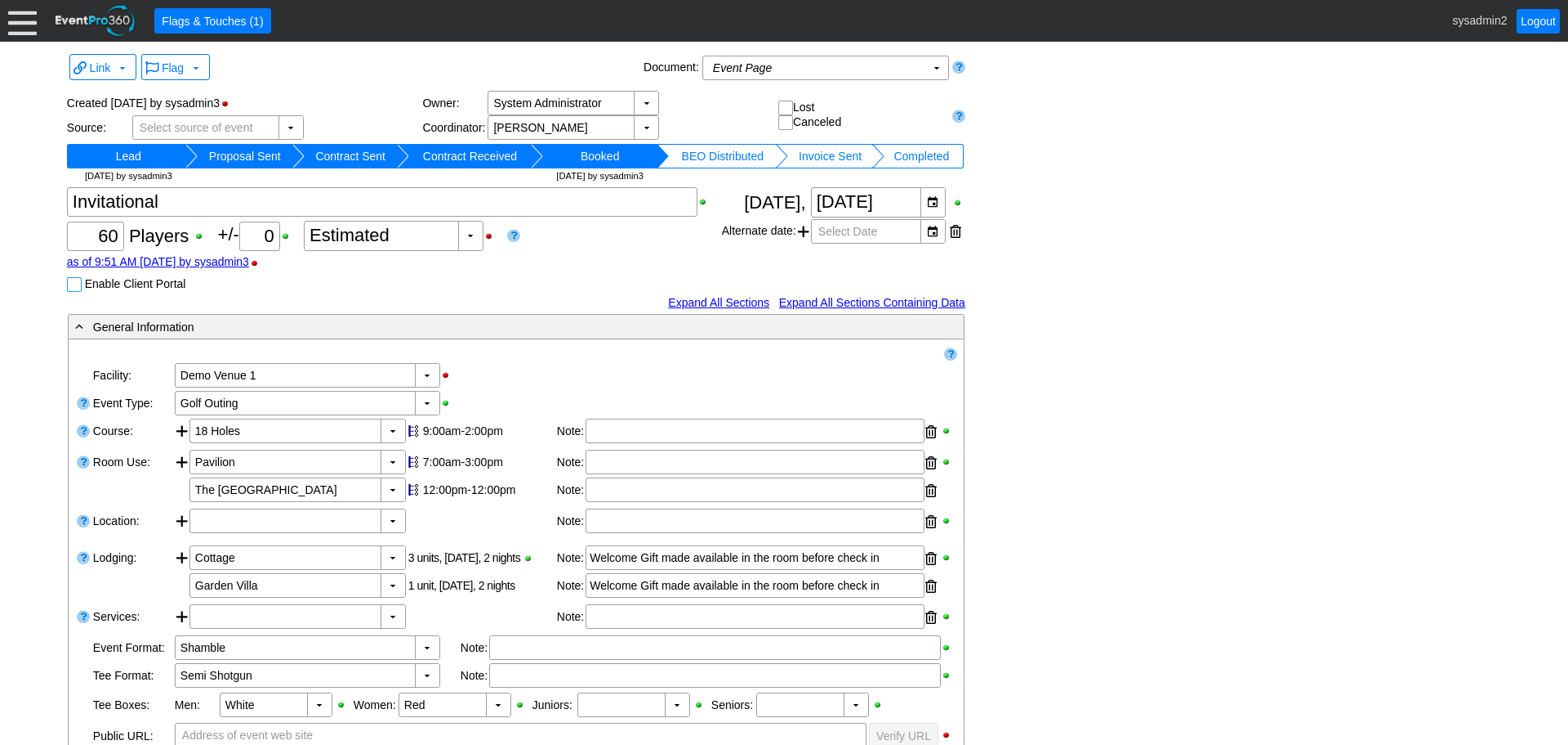
click at [71, 285] on input "Enable Client Portal" at bounding box center [76, 286] width 17 height 17
checkbox input "true"
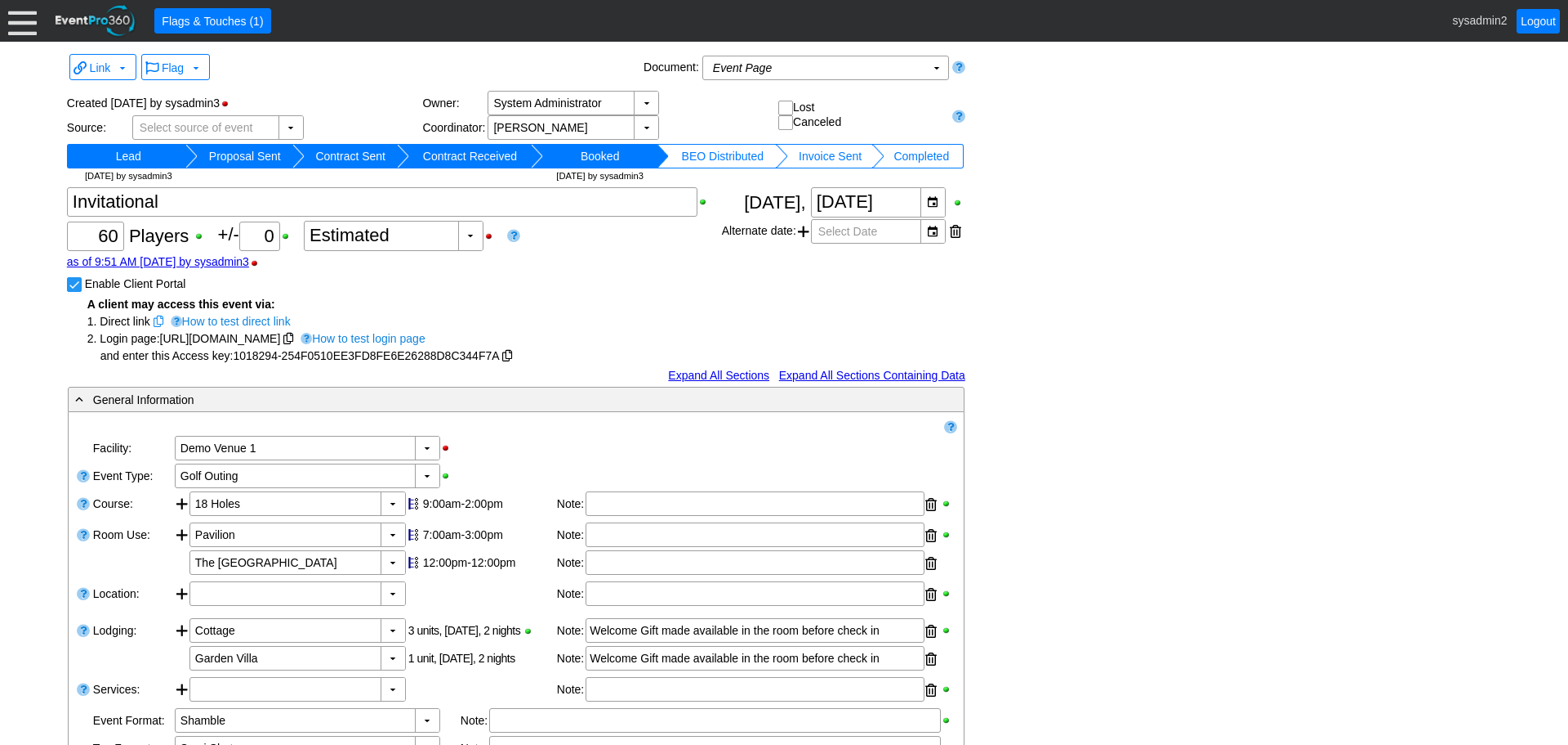
click at [157, 321] on span at bounding box center [159, 322] width 10 height 12
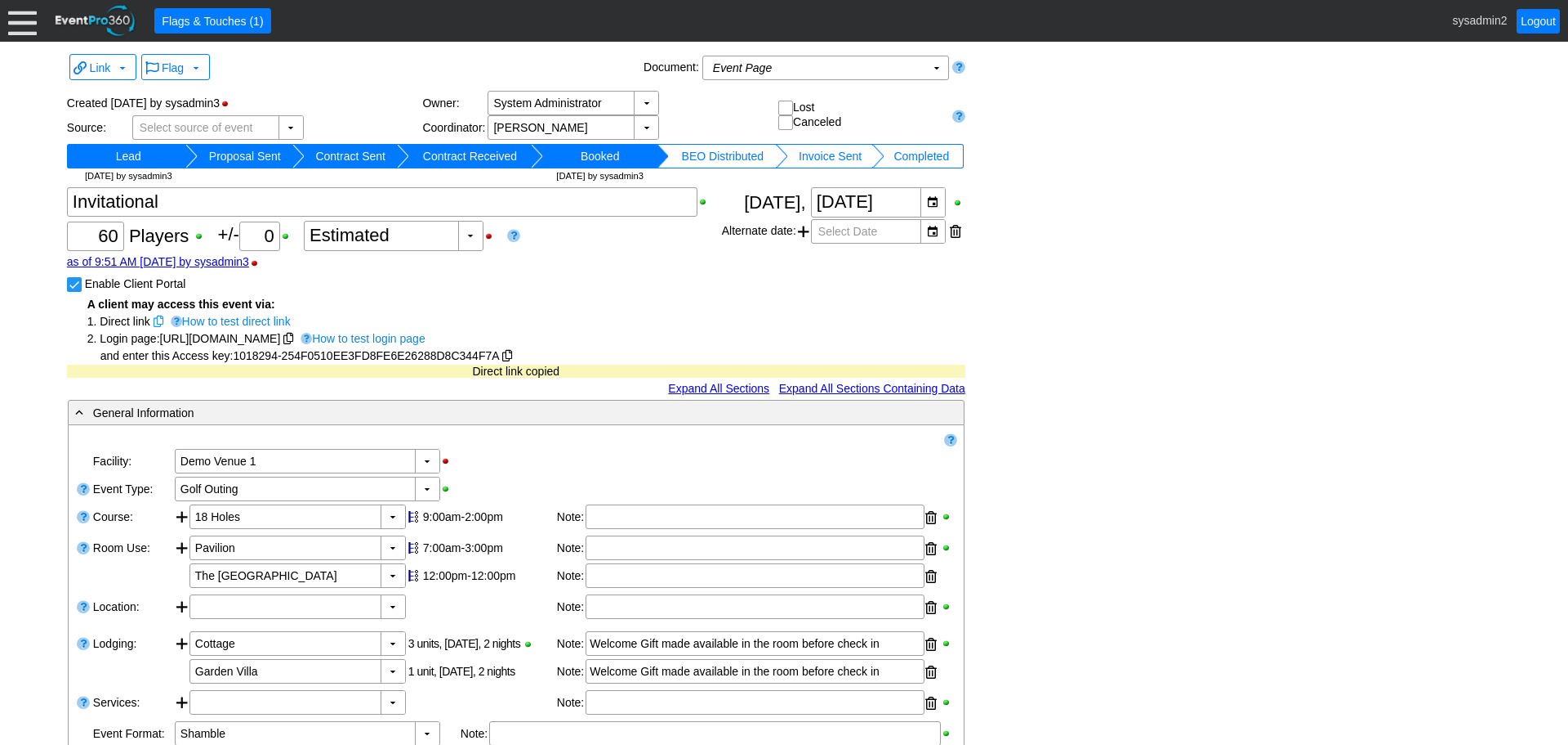
click at [157, 319] on span at bounding box center [159, 322] width 10 height 12
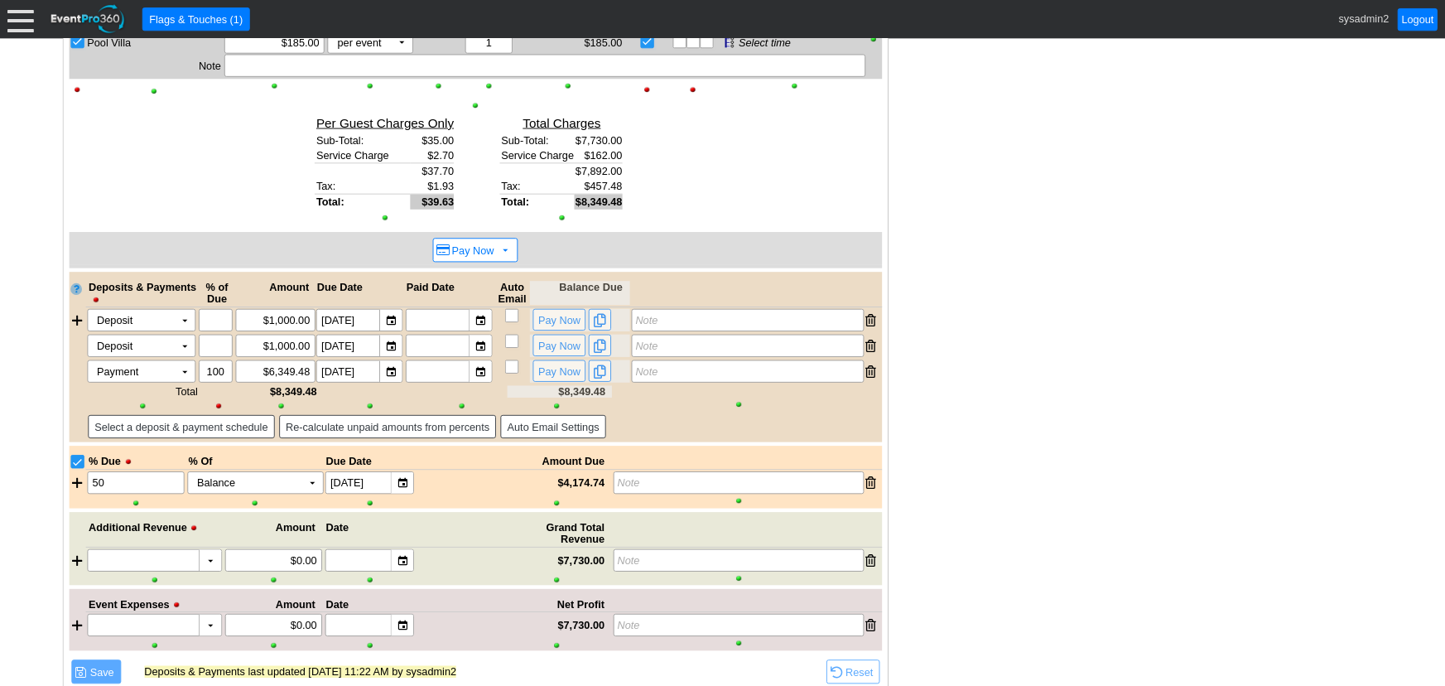
scroll to position [1876, 0]
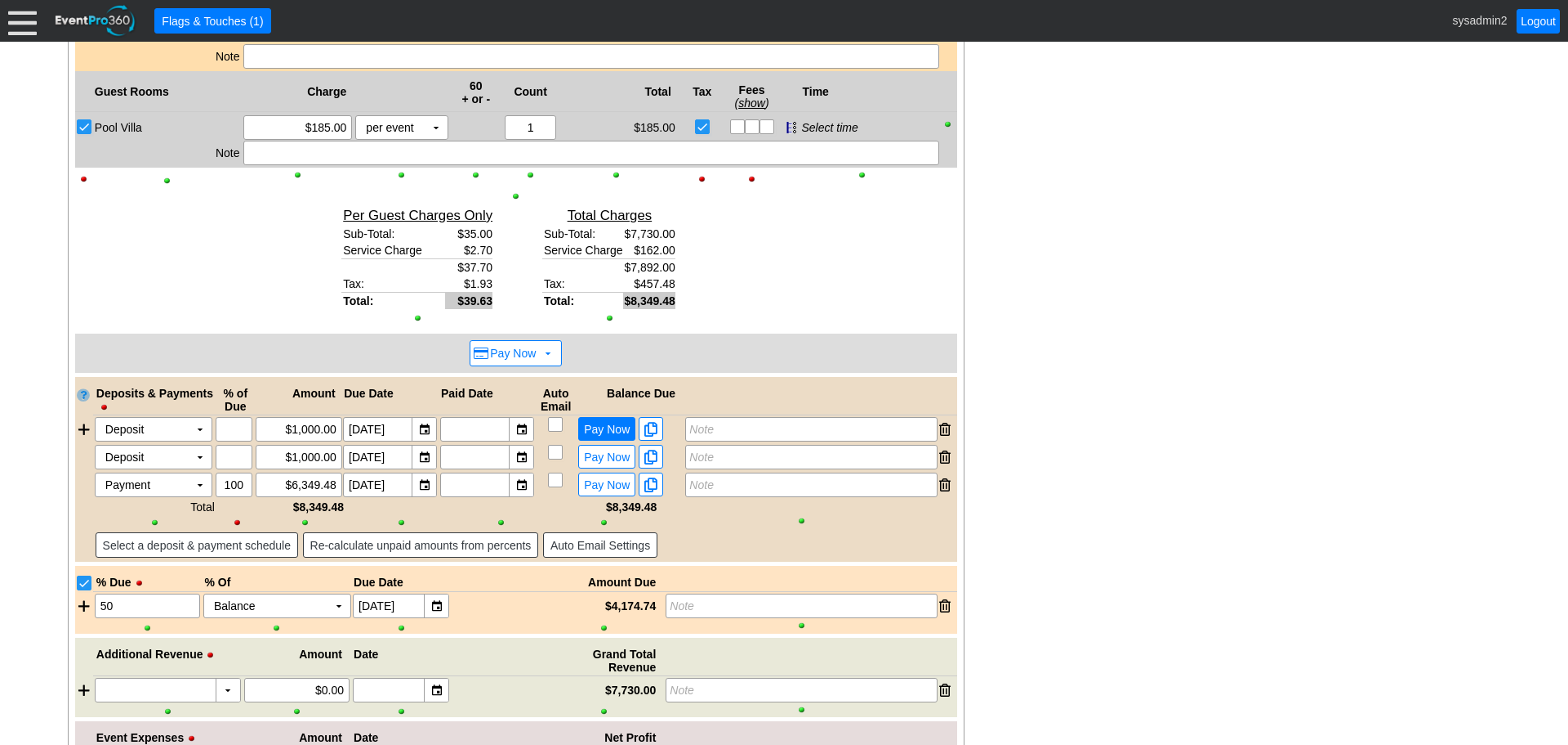
click at [592, 428] on span "Pay Now" at bounding box center [606, 428] width 52 height 15
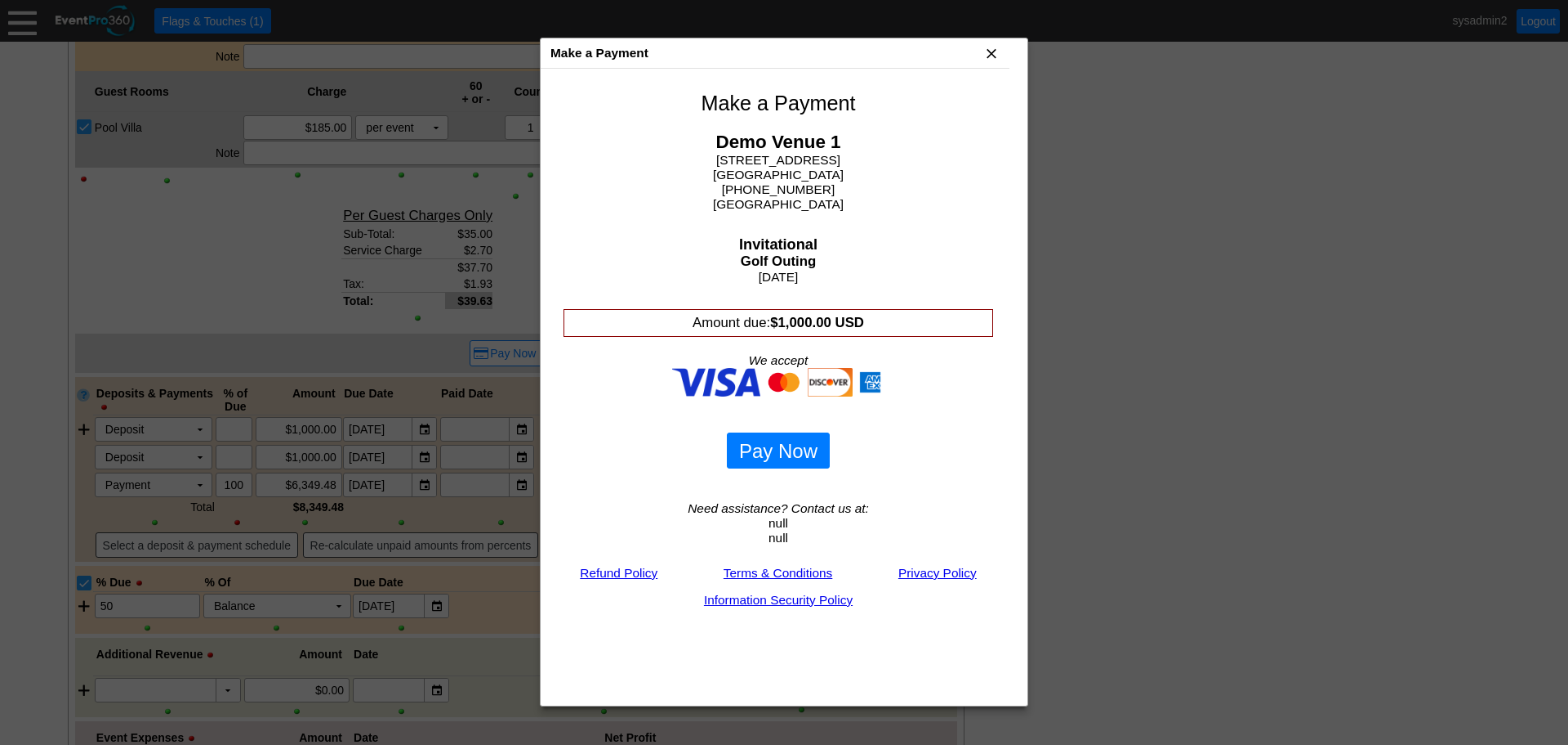
click at [994, 50] on span "x" at bounding box center [991, 53] width 17 height 17
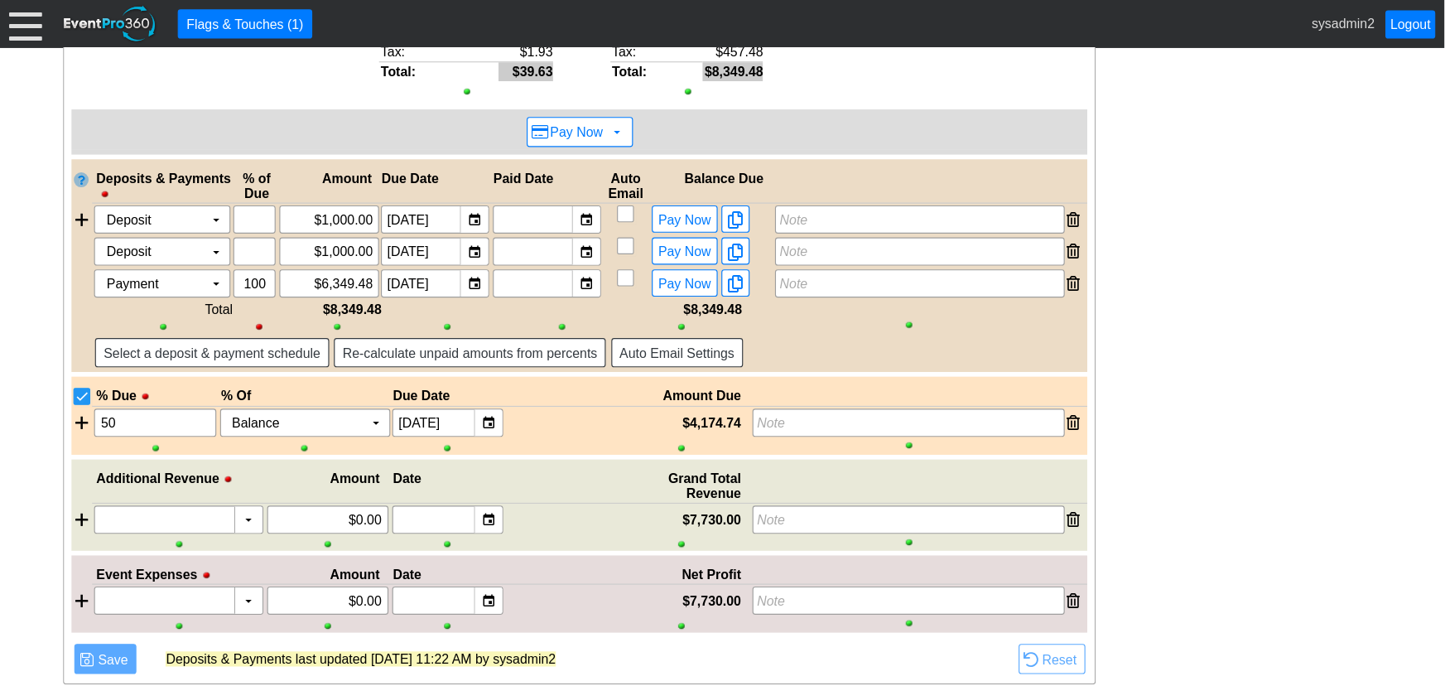
scroll to position [2065, 0]
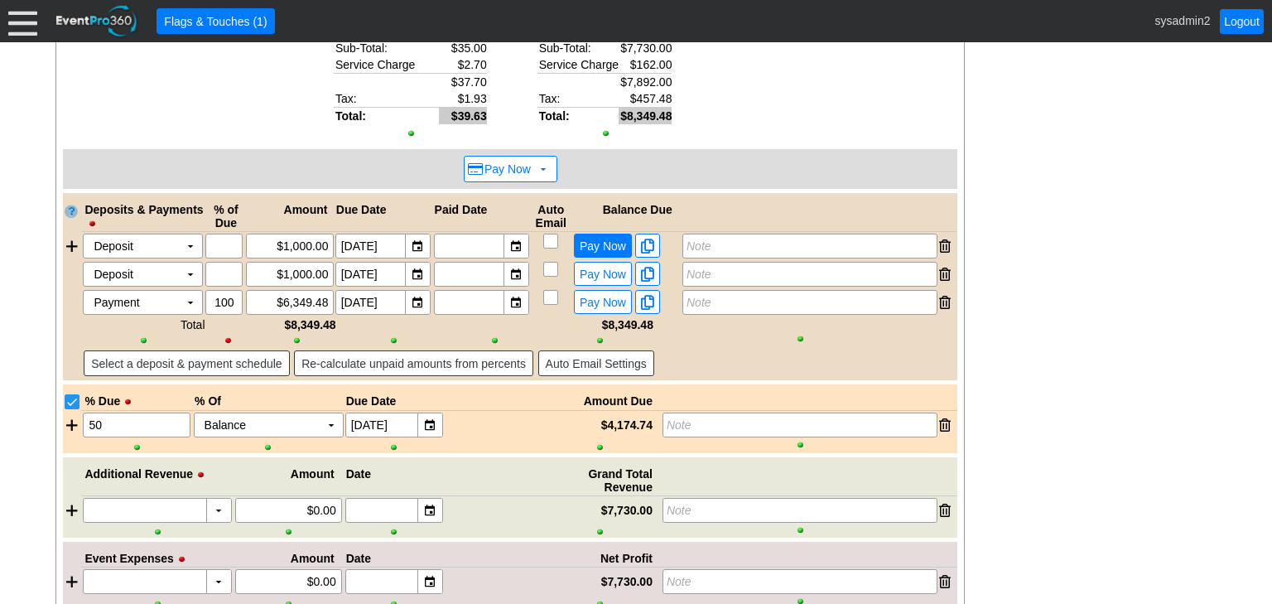
click at [603, 252] on span "Pay Now" at bounding box center [602, 246] width 53 height 15
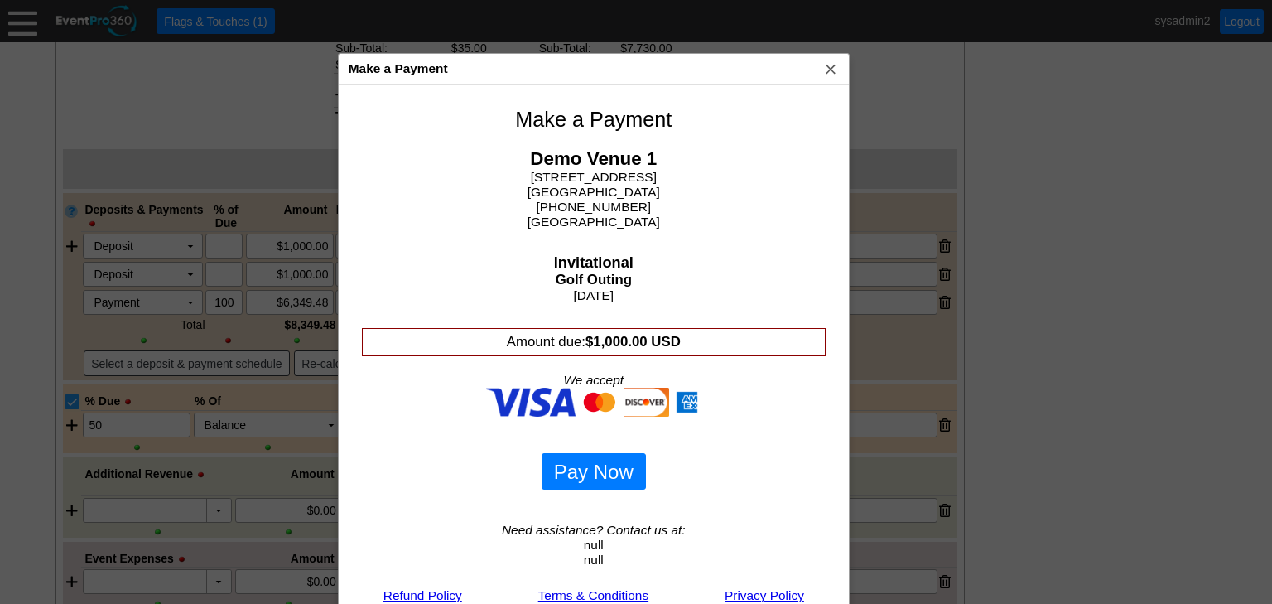
click at [606, 66] on div "Make a Payment x" at bounding box center [594, 69] width 510 height 31
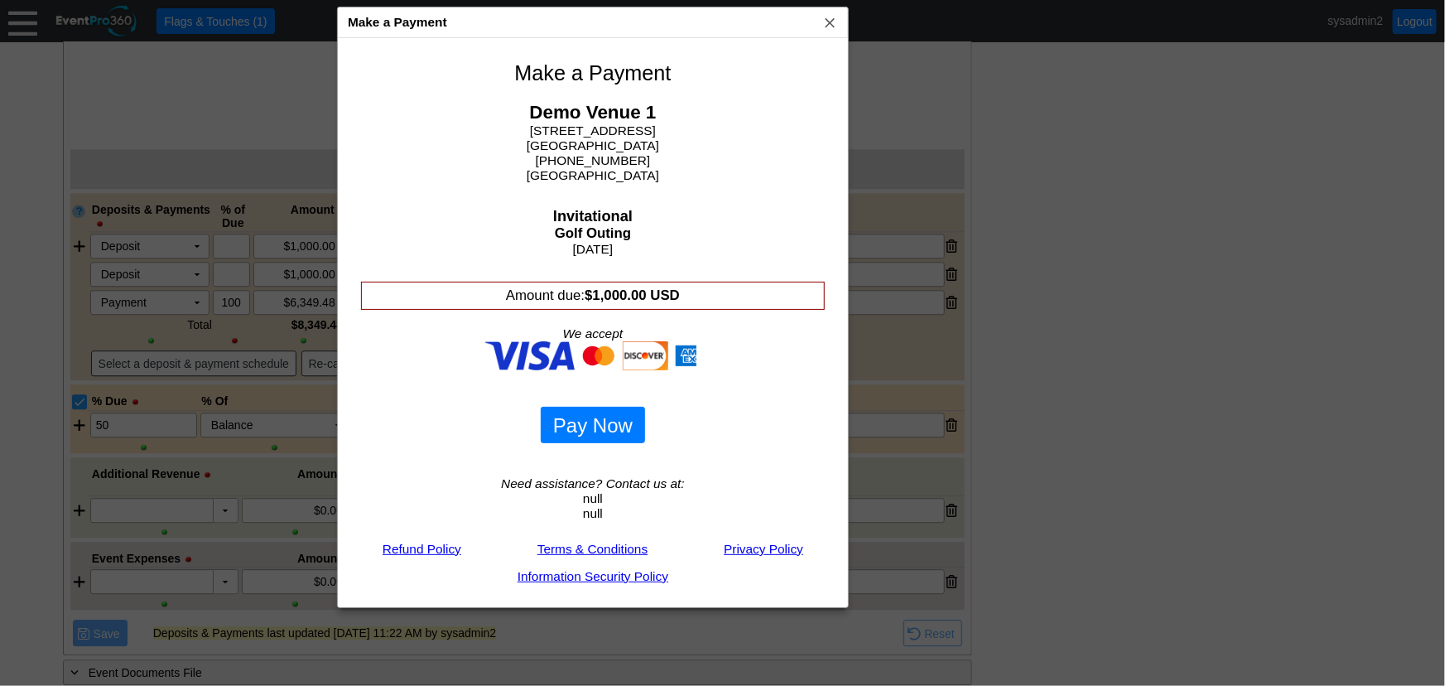
click at [1159, 376] on div at bounding box center [722, 343] width 1445 height 686
click at [832, 22] on span "x" at bounding box center [830, 22] width 17 height 17
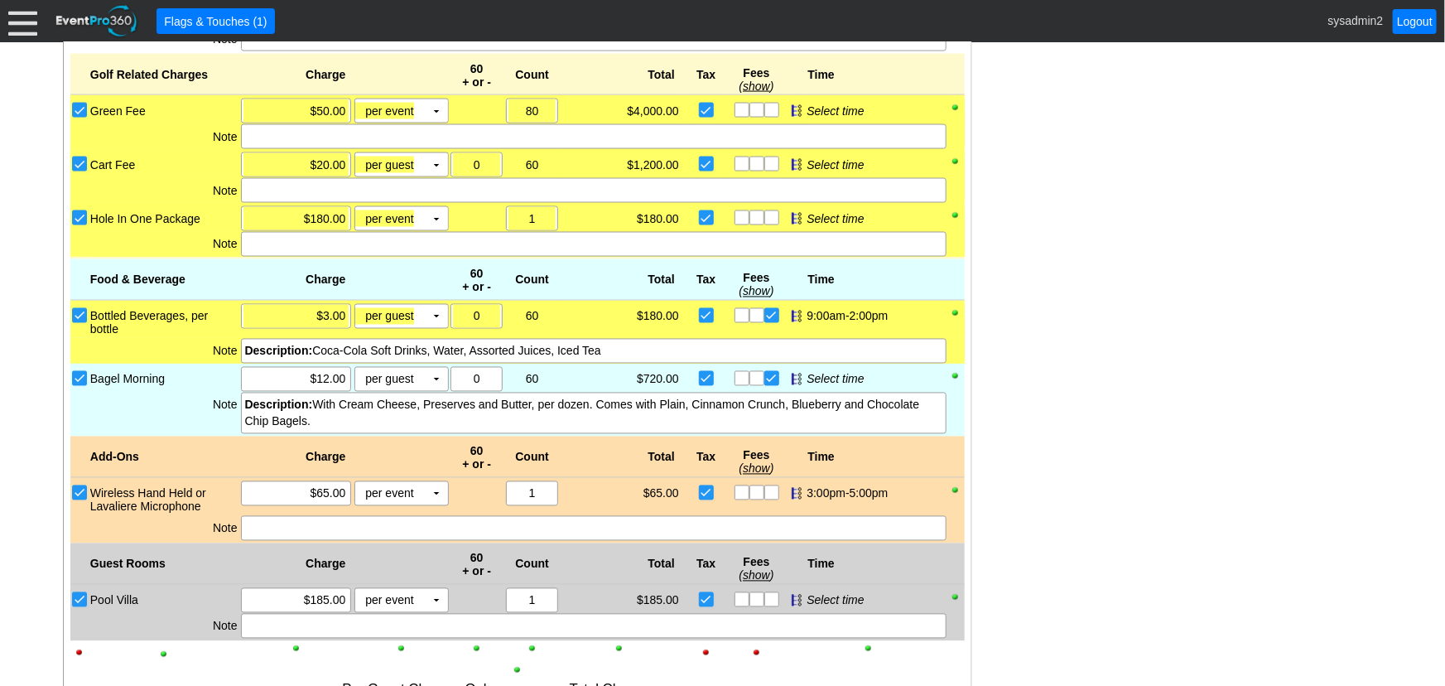
scroll to position [1161, 0]
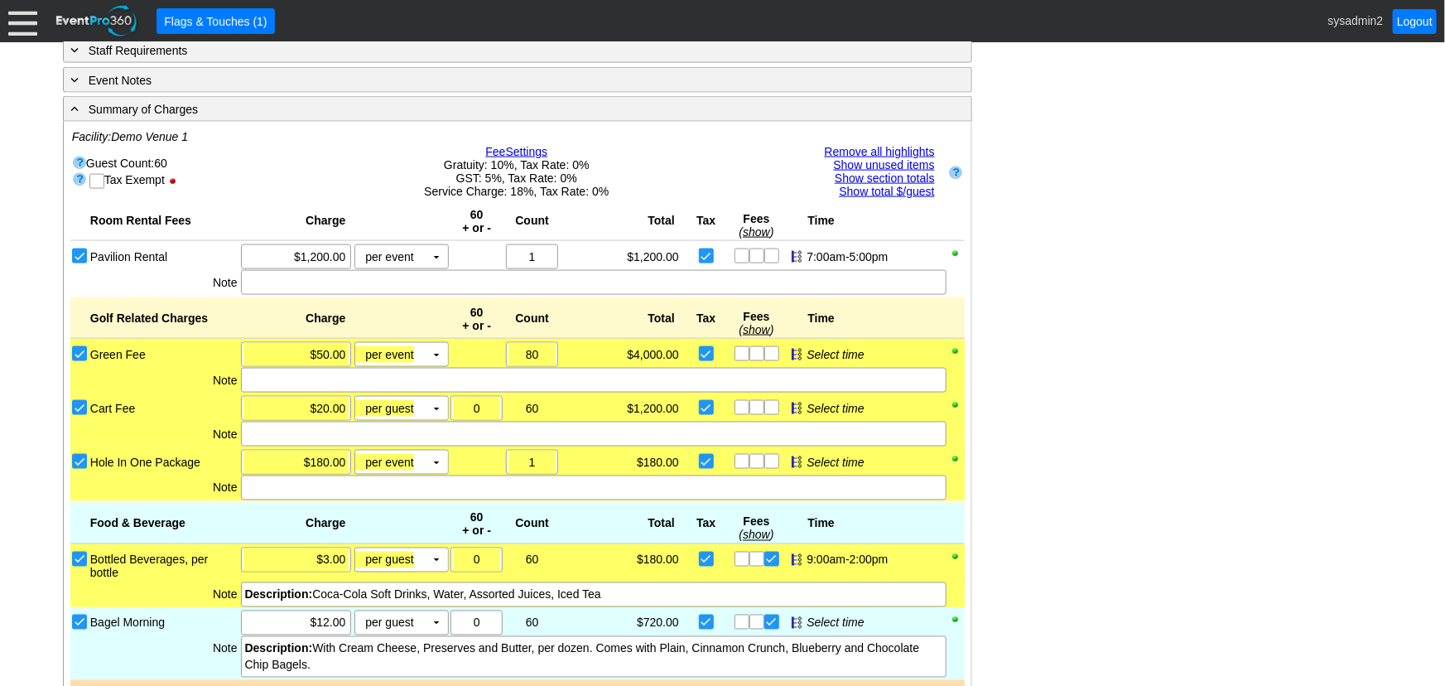
click at [26, 20] on div at bounding box center [22, 21] width 29 height 29
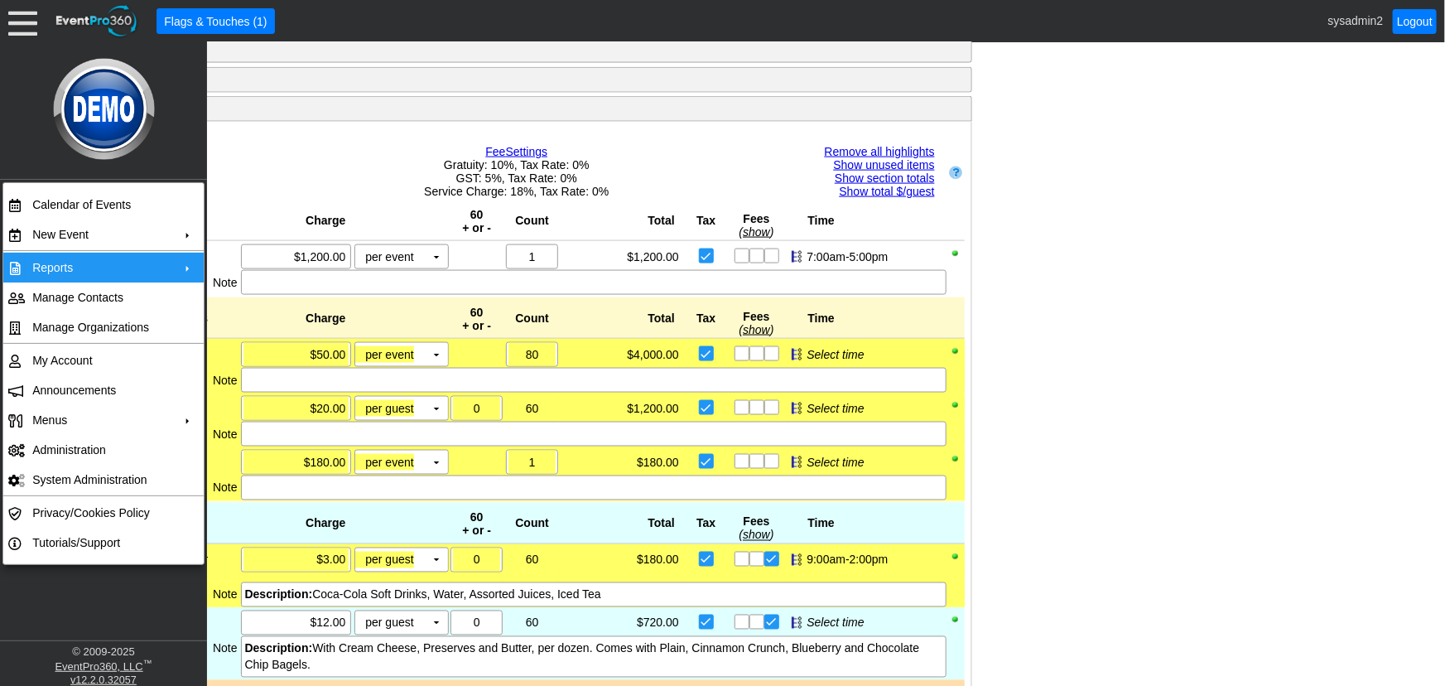
click at [116, 257] on td "Reports" at bounding box center [100, 268] width 148 height 30
click at [1043, 377] on div "- General Information ▼ Loading.... Remove all highlights Facility: ▼ Χ Demo Ve…" at bounding box center [722, 424] width 1329 height 2389
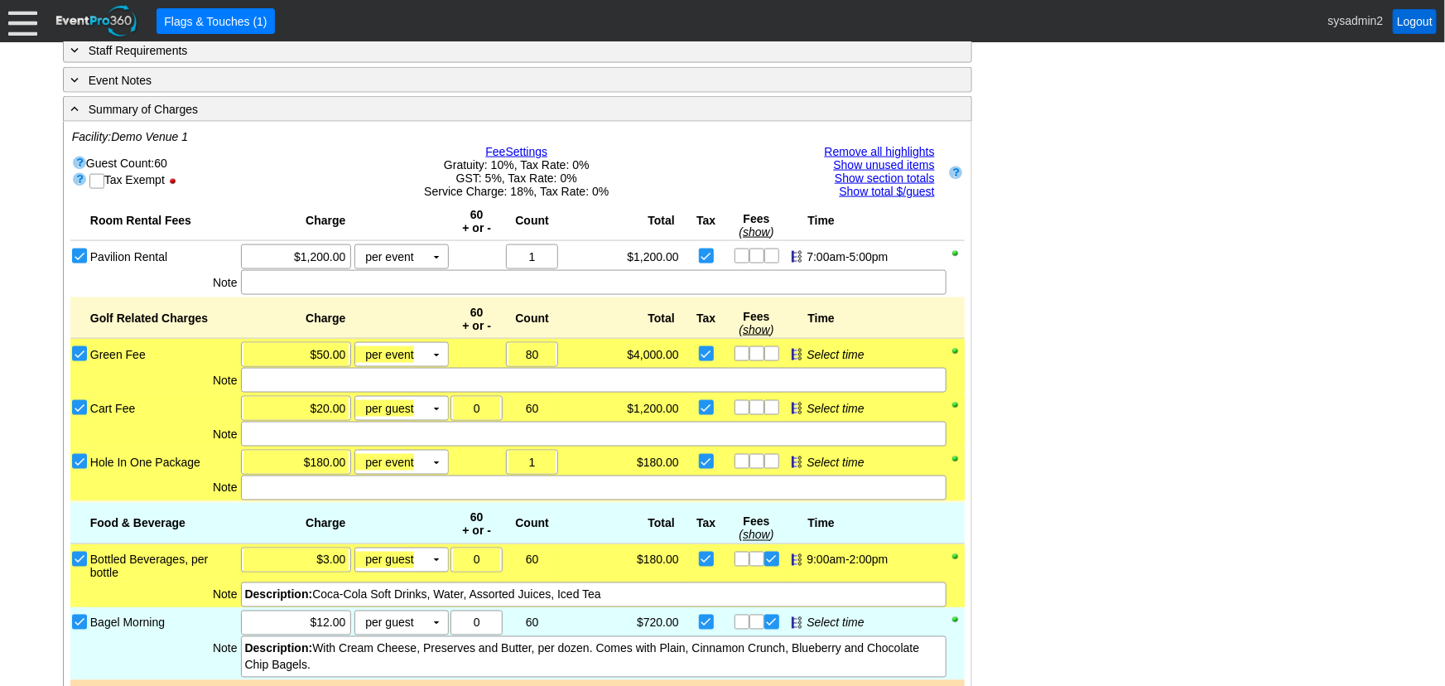
click at [1415, 23] on link "Logout" at bounding box center [1415, 21] width 44 height 25
